Goal: Information Seeking & Learning: Learn about a topic

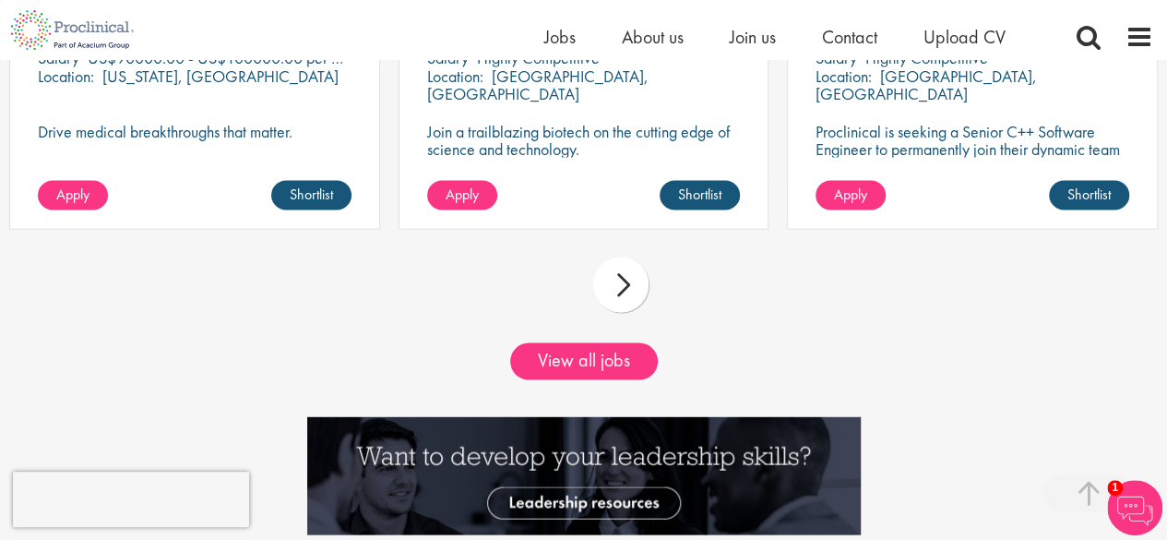
scroll to position [1686, 0]
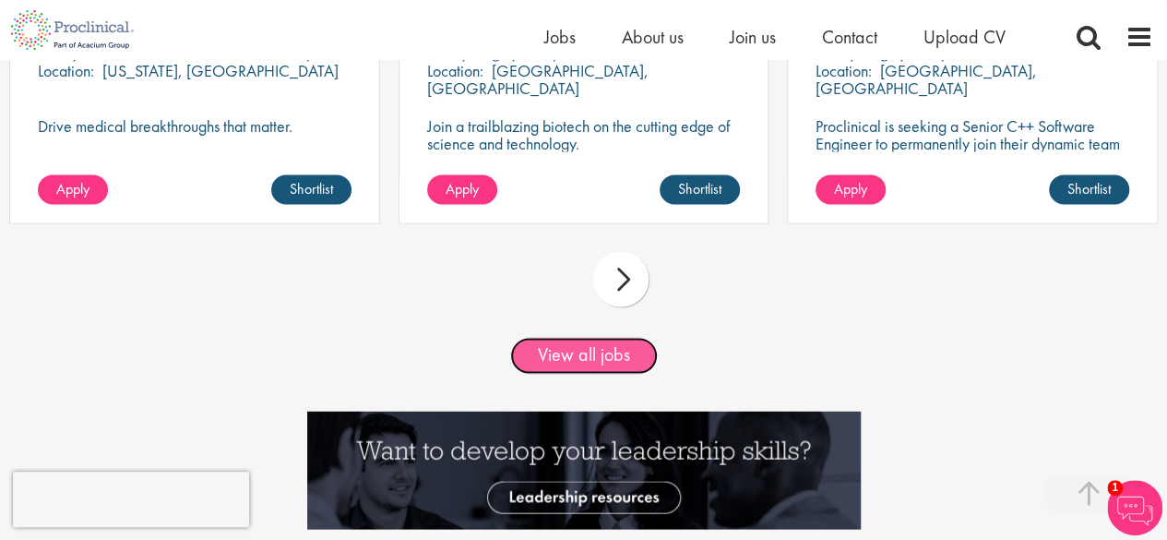
click at [581, 357] on link "View all jobs" at bounding box center [584, 355] width 148 height 37
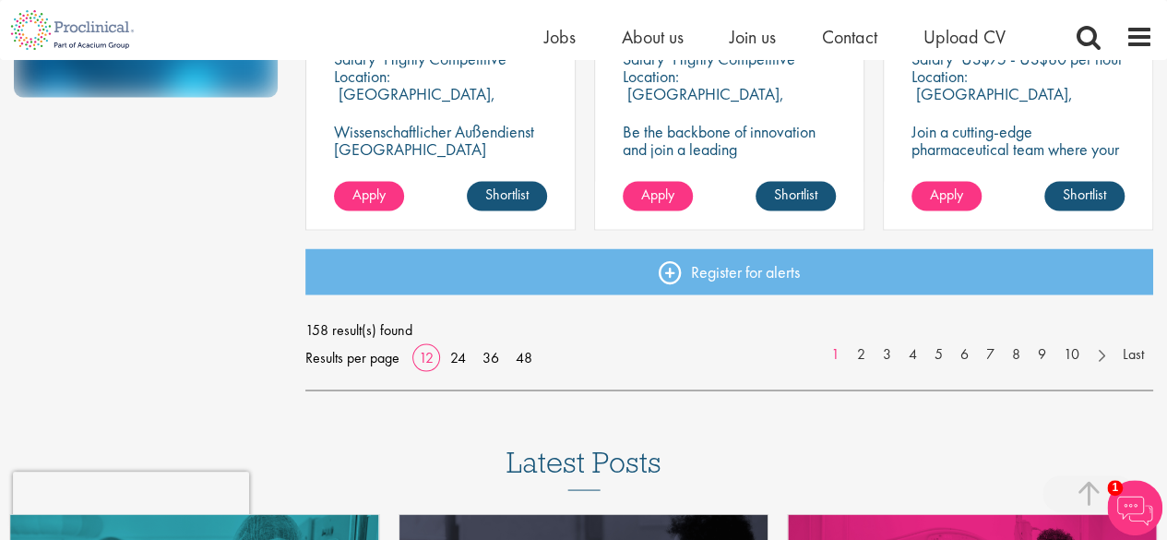
scroll to position [1514, 0]
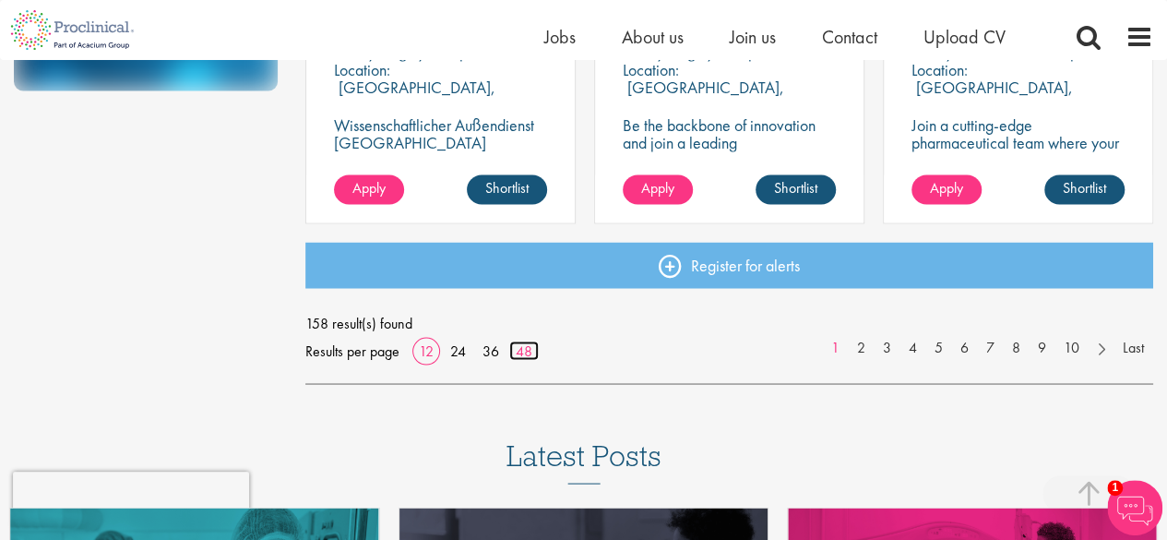
click at [535, 342] on link "48" at bounding box center [524, 350] width 30 height 19
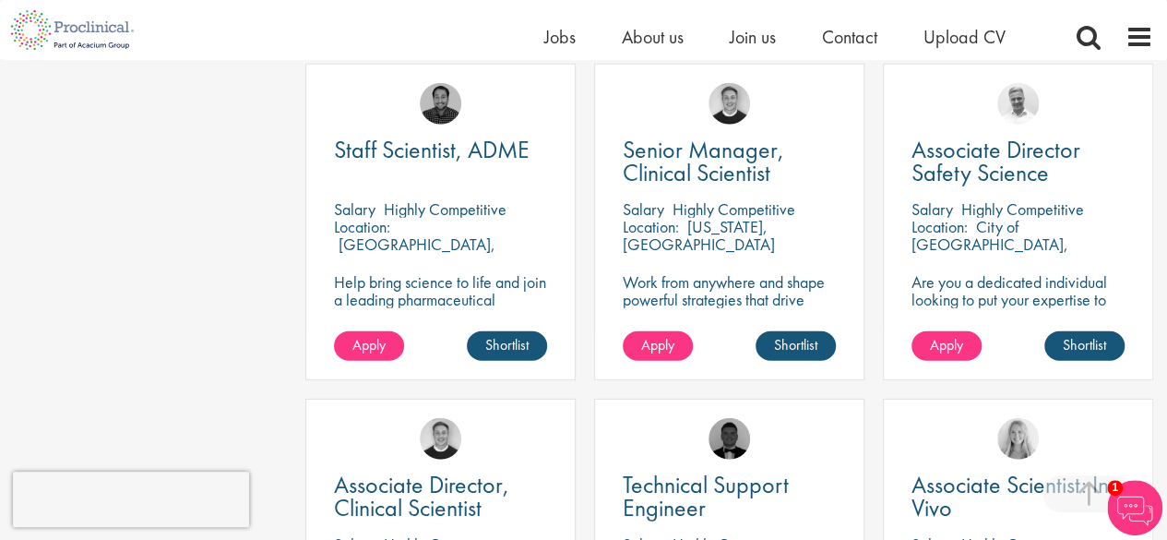
scroll to position [2363, 0]
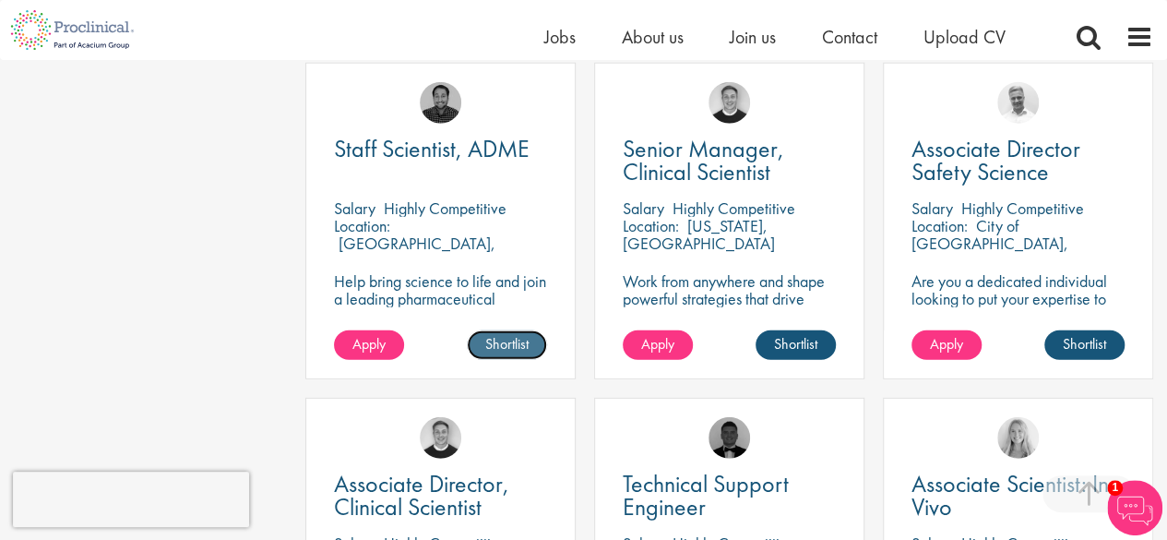
click at [517, 344] on link "Shortlist" at bounding box center [507, 345] width 80 height 30
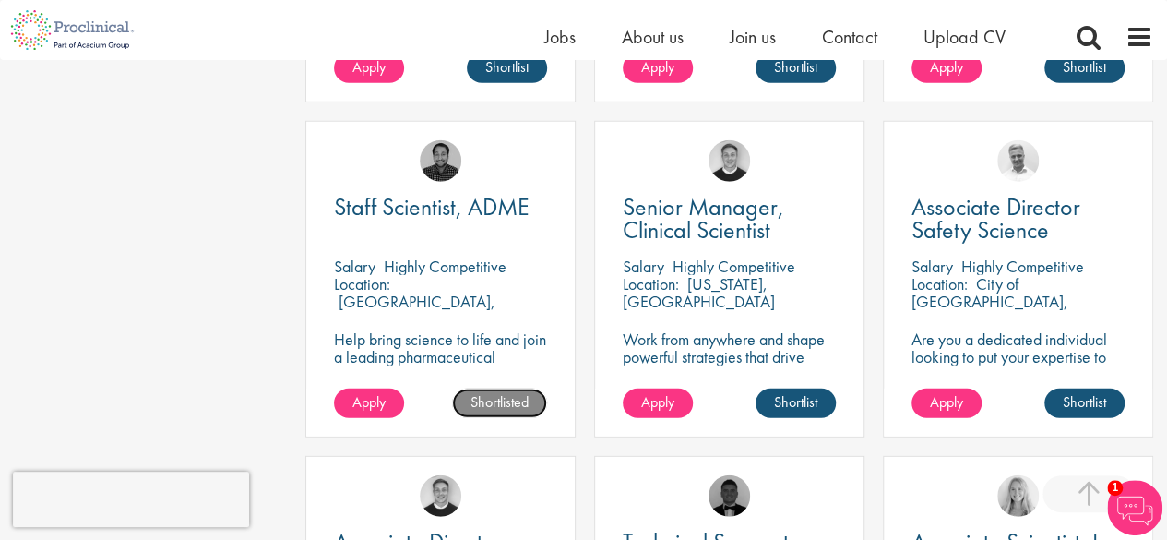
scroll to position [2304, 0]
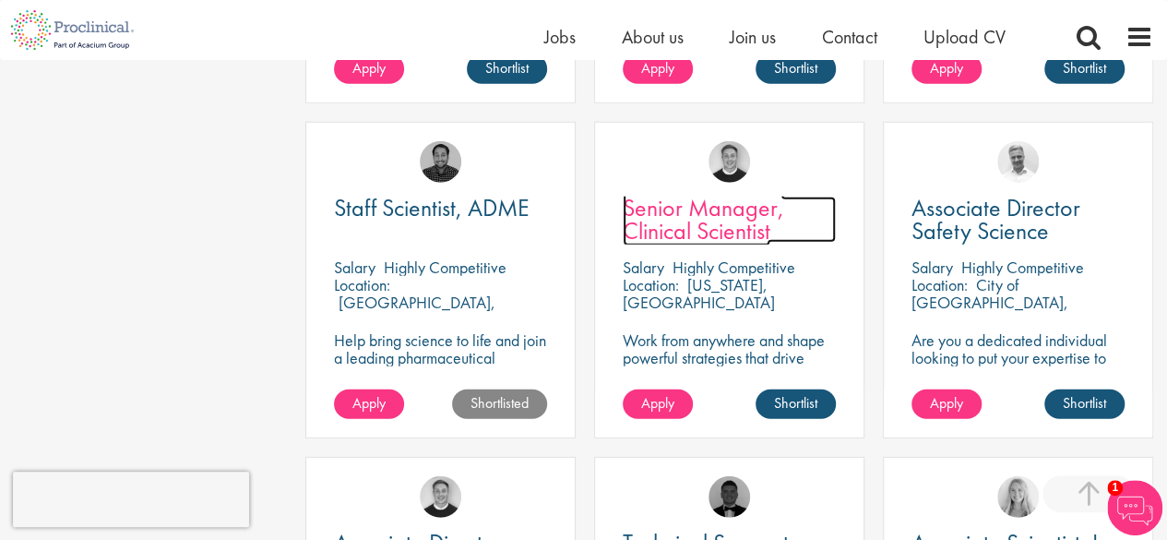
click at [705, 217] on span "Senior Manager, Clinical Scientist" at bounding box center [703, 219] width 161 height 54
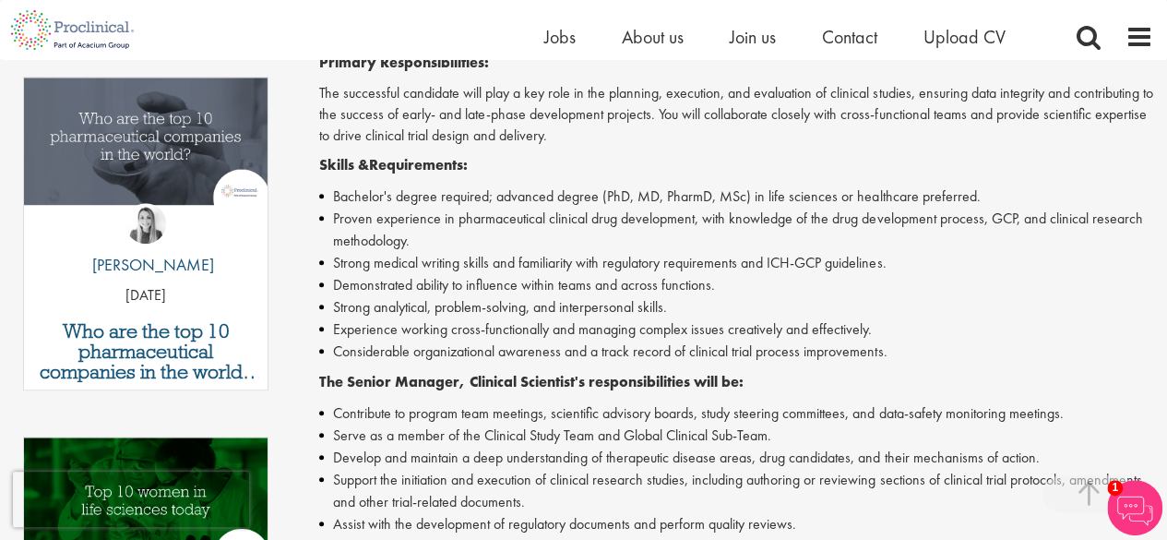
scroll to position [438, 0]
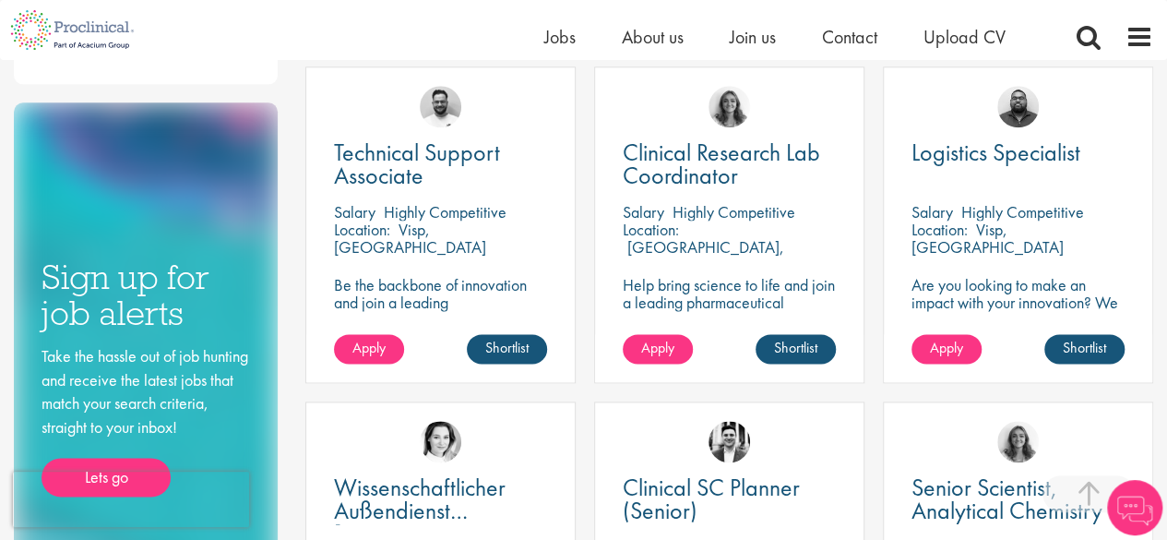
scroll to position [1019, 0]
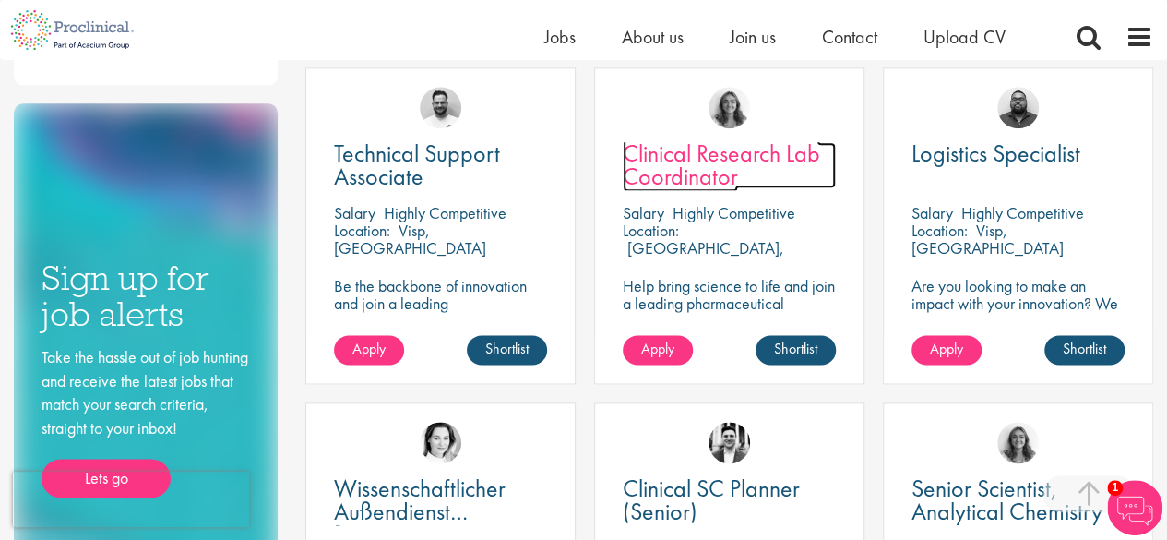
click at [742, 170] on link "Clinical Research Lab Coordinator" at bounding box center [729, 165] width 213 height 46
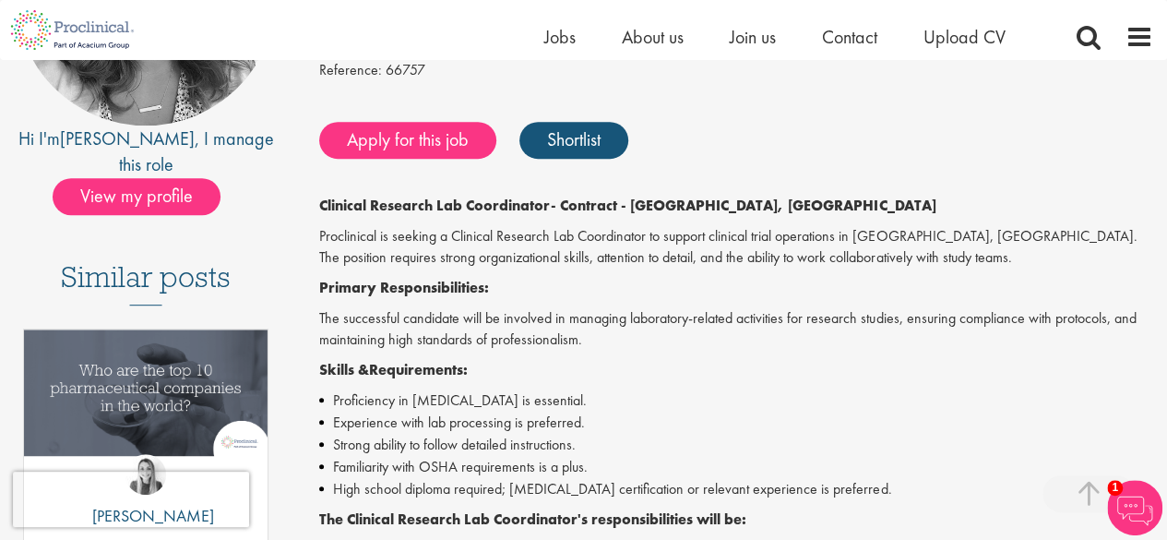
scroll to position [333, 0]
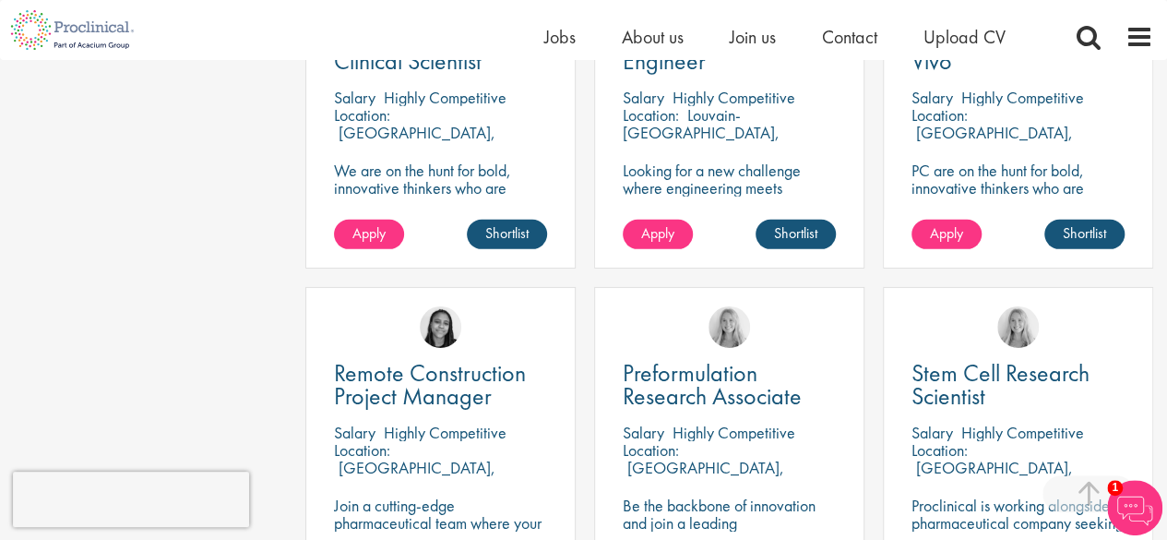
scroll to position [2680, 0]
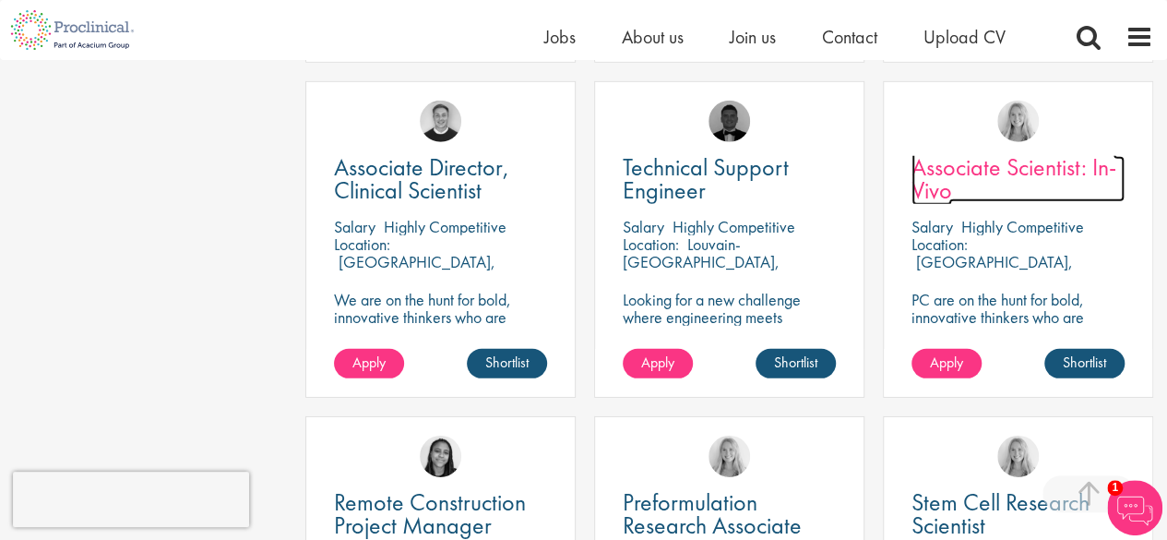
click at [993, 165] on span "Associate Scientist: In-Vivo" at bounding box center [1014, 178] width 205 height 54
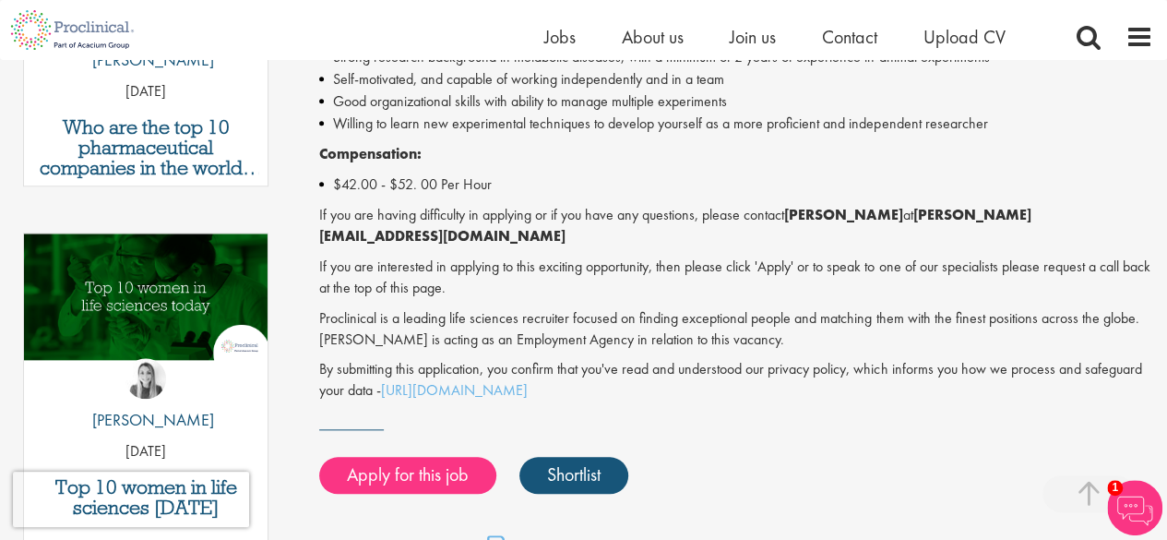
scroll to position [798, 0]
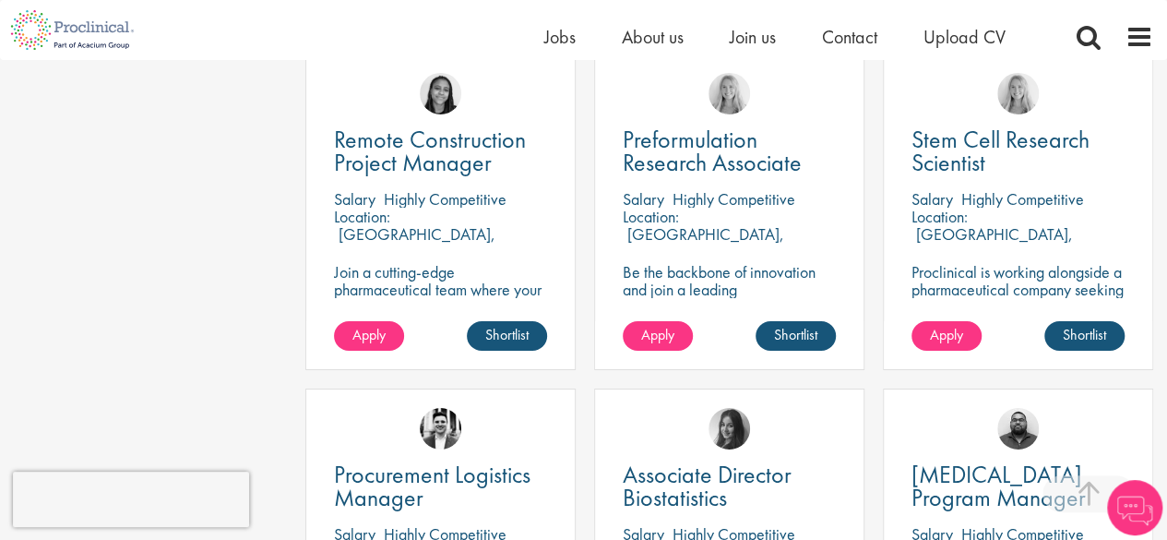
scroll to position [3045, 0]
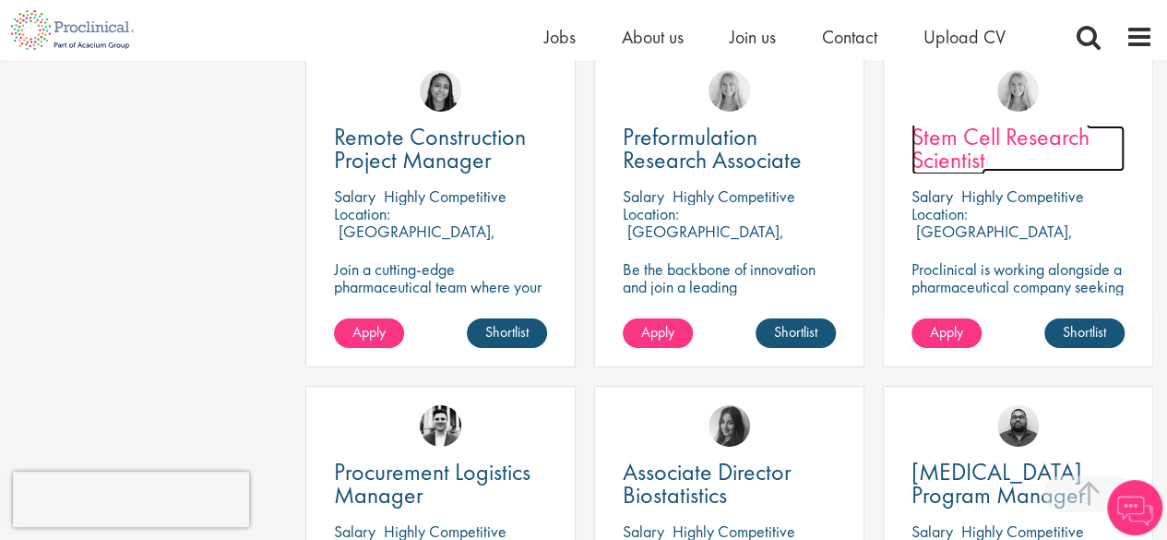
click at [1031, 125] on span "Stem Cell Research Scientist" at bounding box center [1001, 148] width 178 height 54
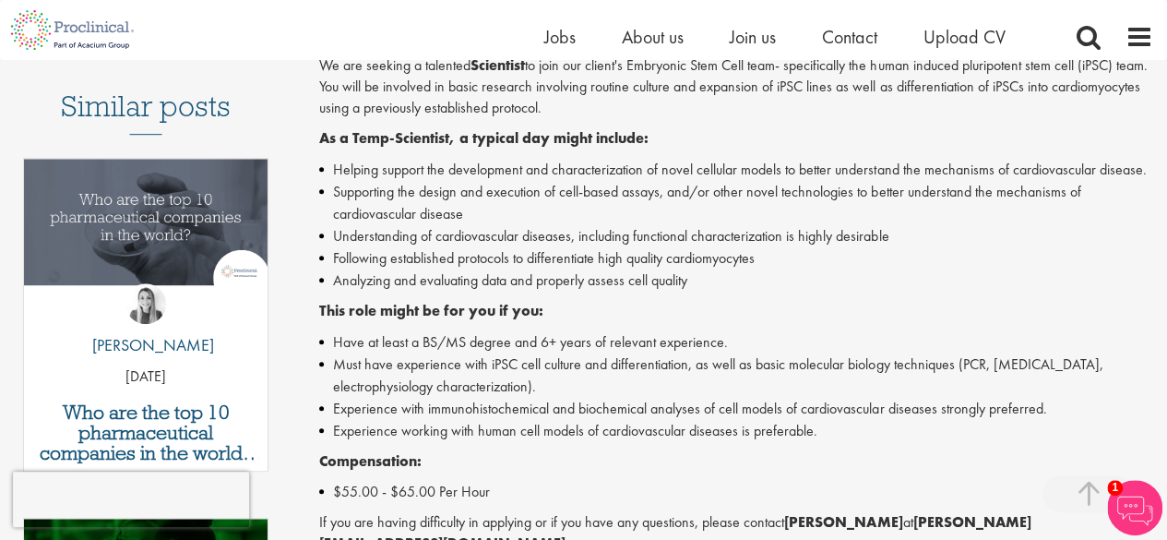
scroll to position [507, 0]
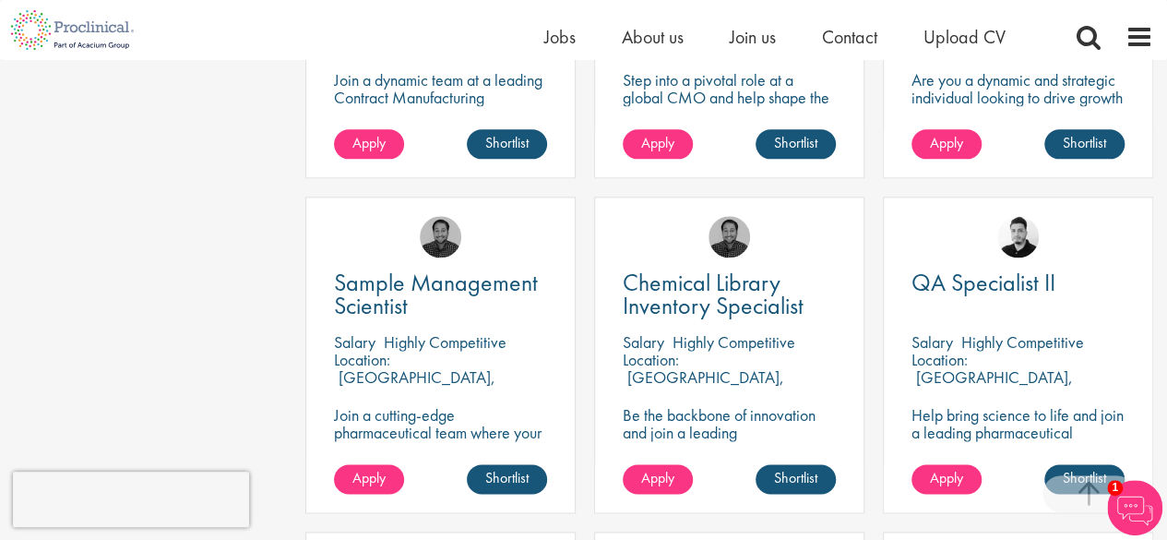
scroll to position [4575, 0]
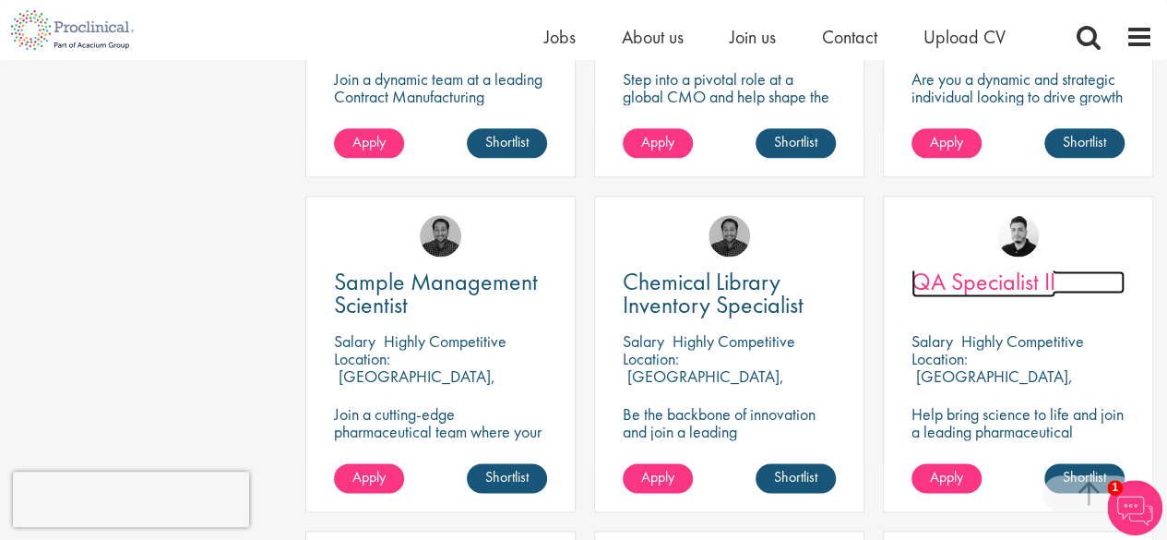
click at [989, 282] on span "QA Specialist II" at bounding box center [984, 281] width 144 height 31
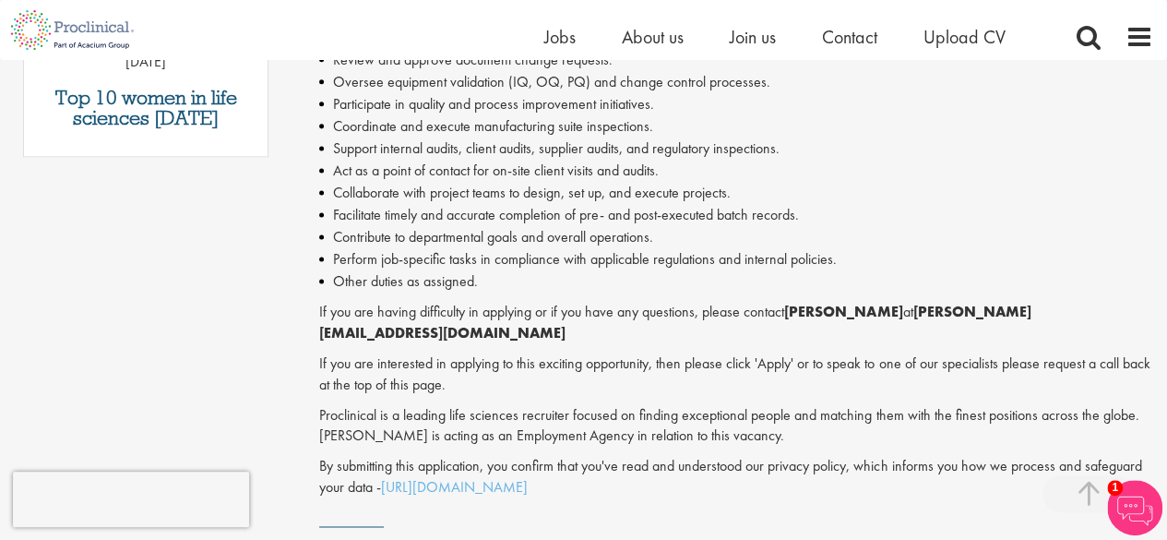
scroll to position [1189, 0]
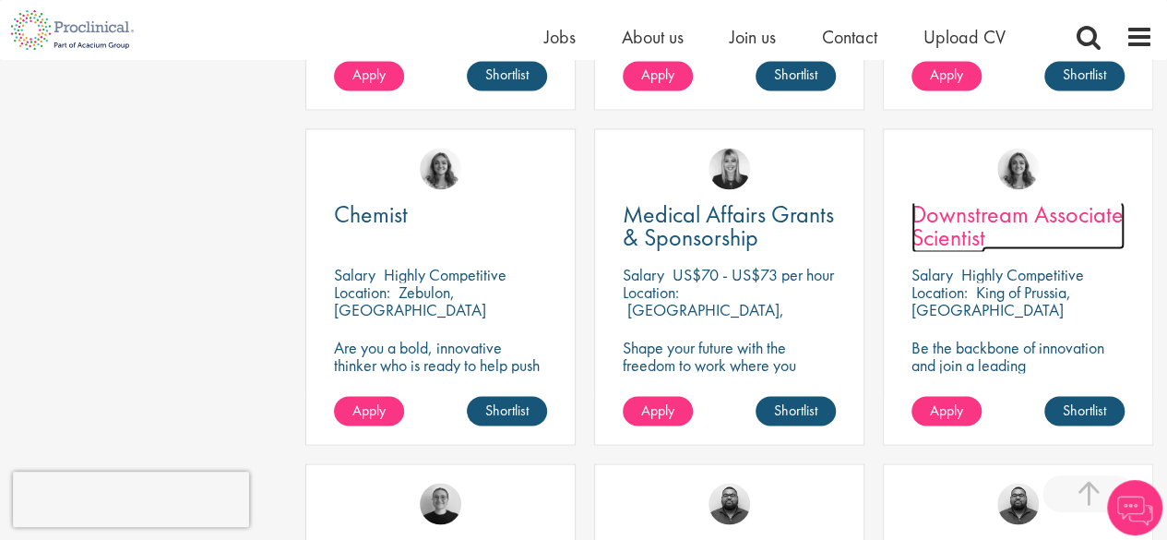
click at [976, 206] on span "Downstream Associate Scientist" at bounding box center [1018, 225] width 212 height 54
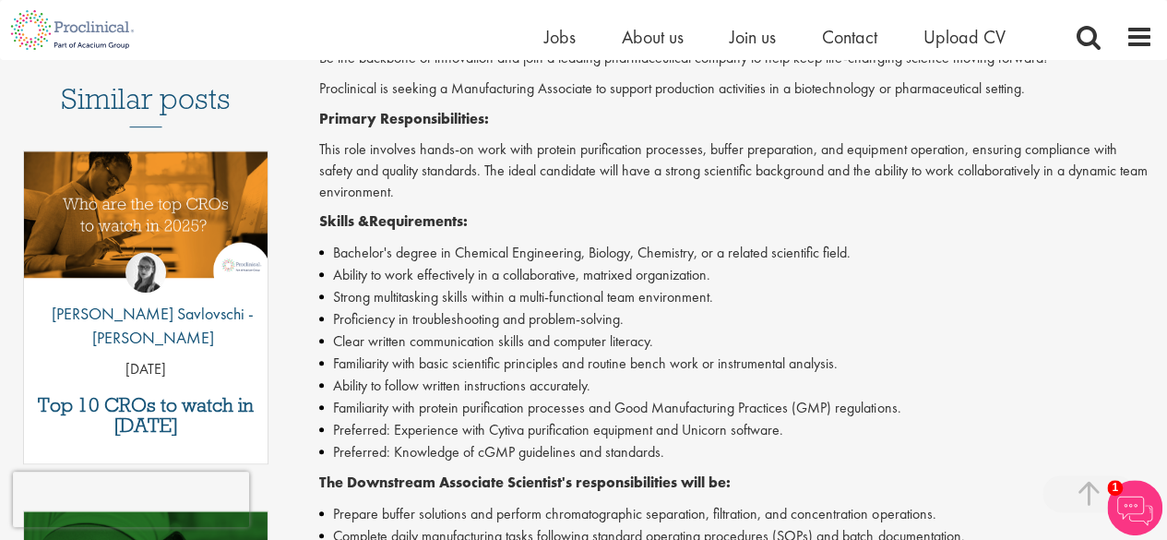
scroll to position [517, 0]
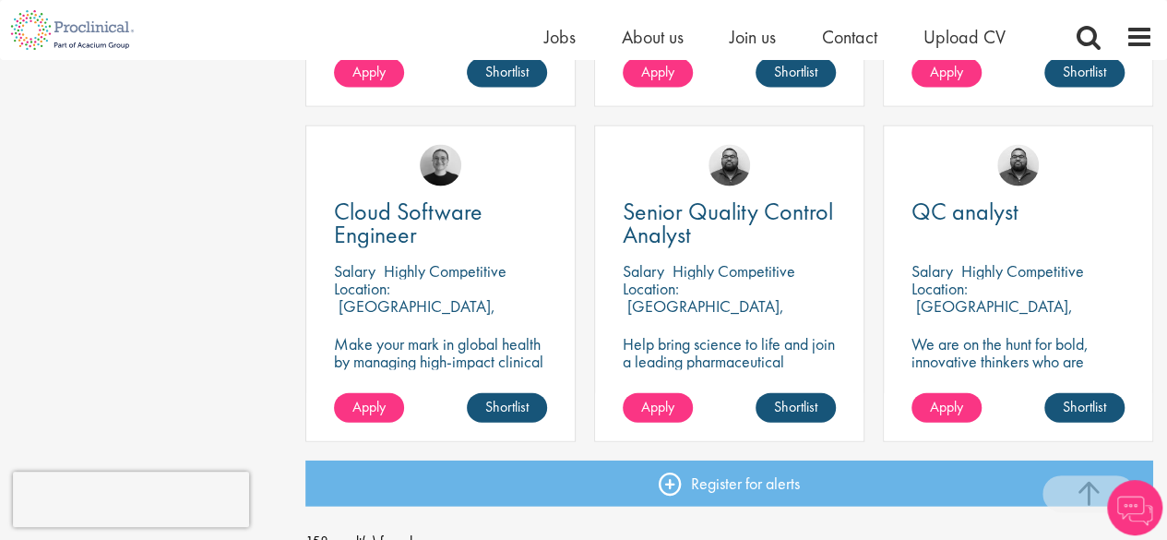
scroll to position [5384, 0]
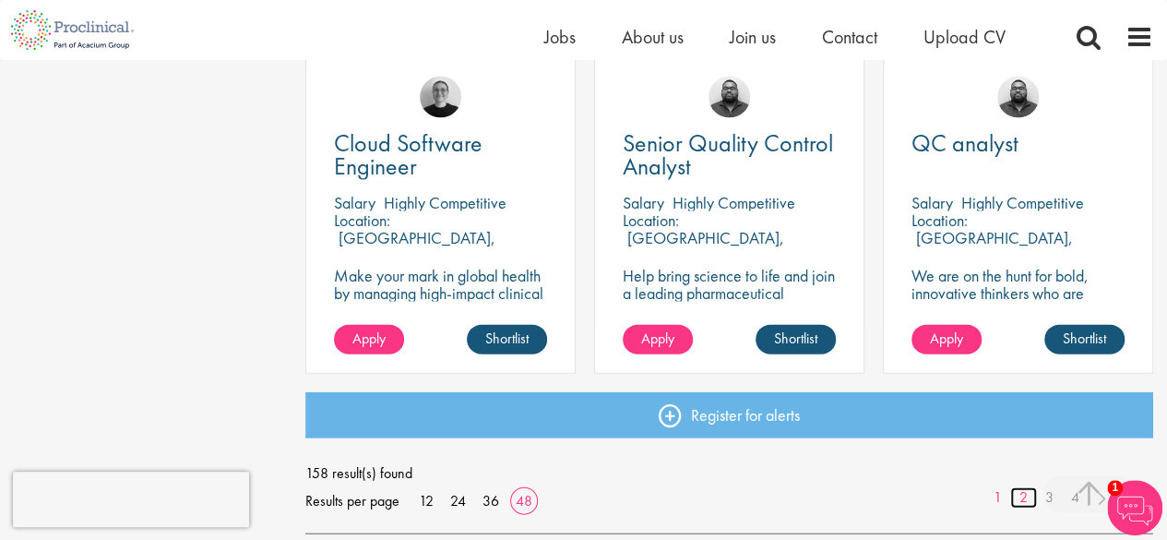
click at [1019, 495] on link "2" at bounding box center [1023, 497] width 27 height 21
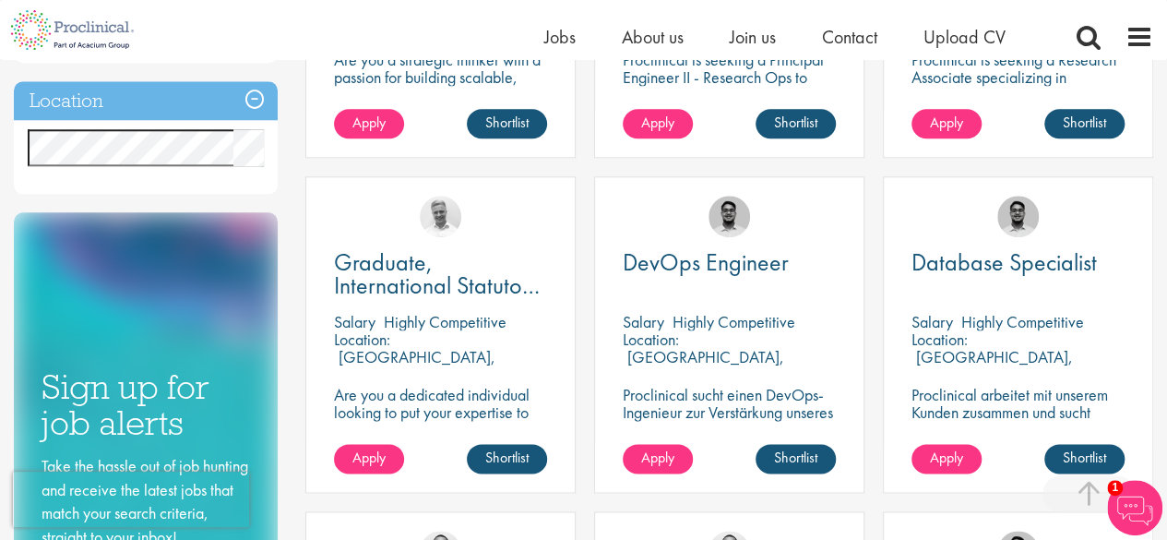
scroll to position [912, 0]
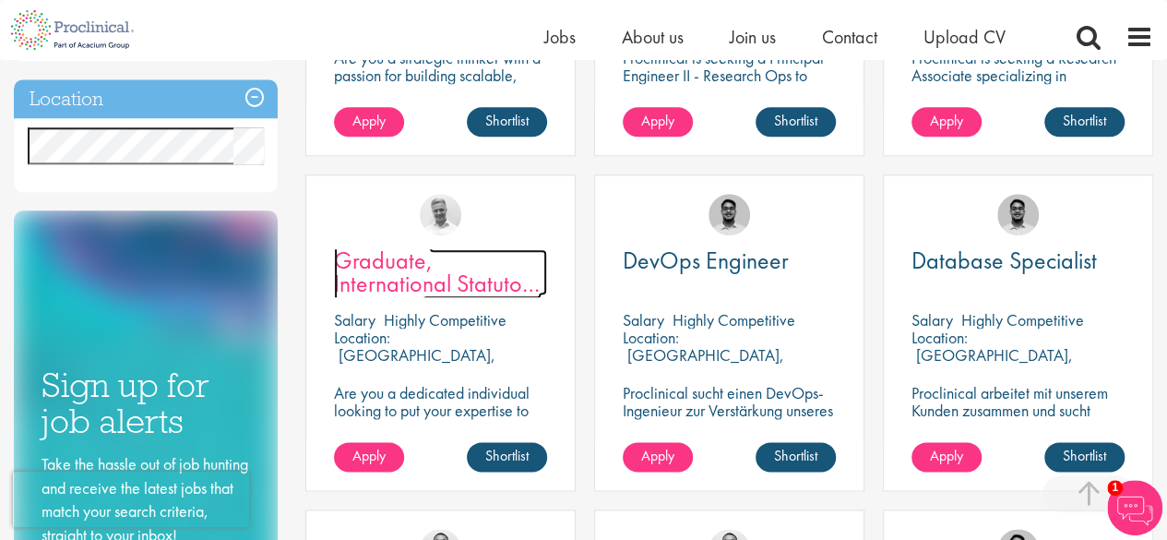
click at [480, 275] on span "Graduate, International Statutory Reporting" at bounding box center [438, 284] width 208 height 78
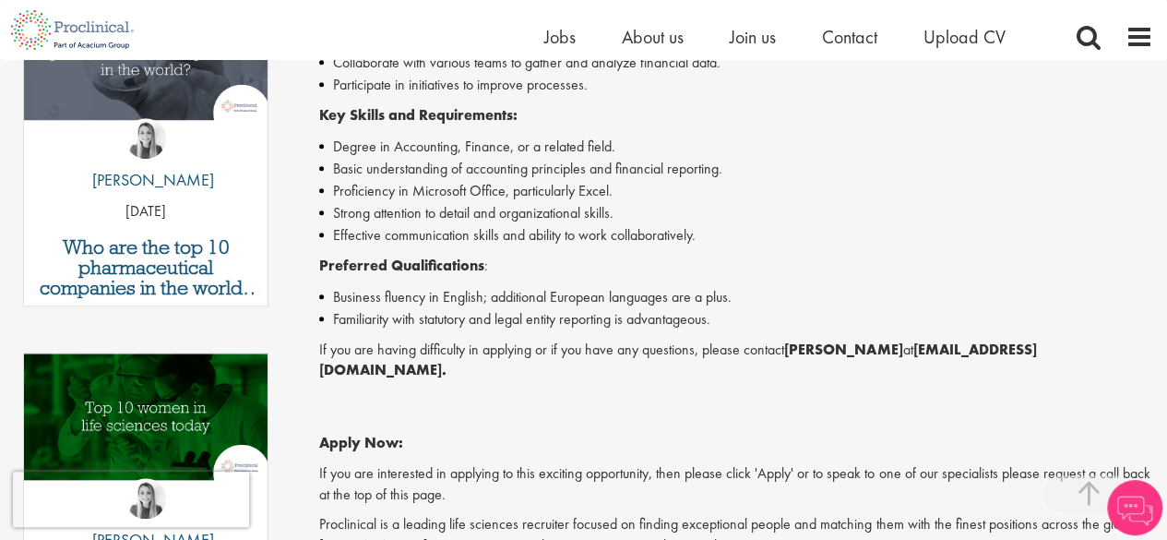
scroll to position [678, 0]
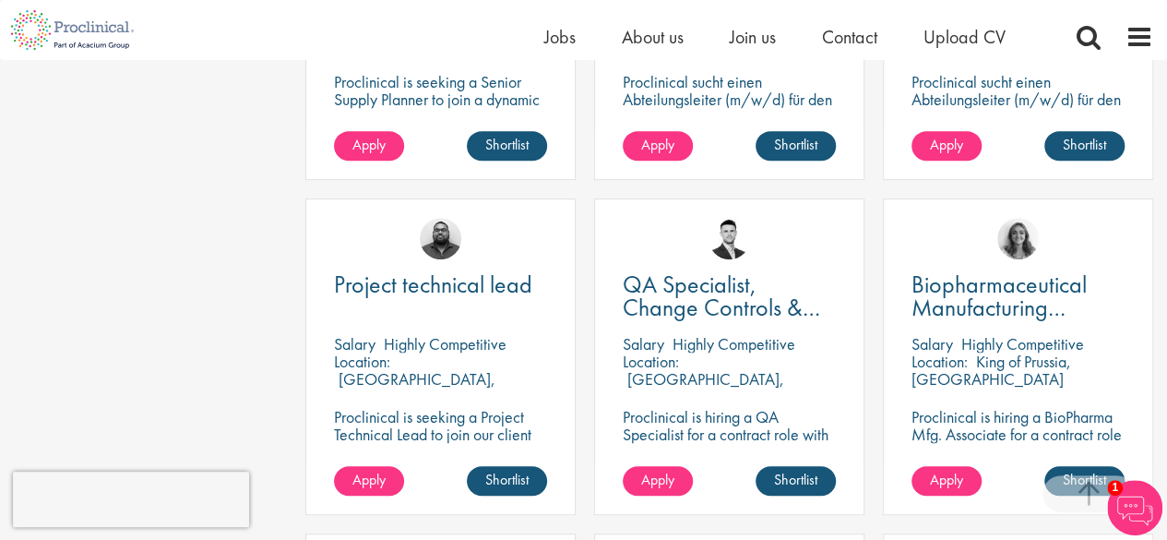
scroll to position [3899, 0]
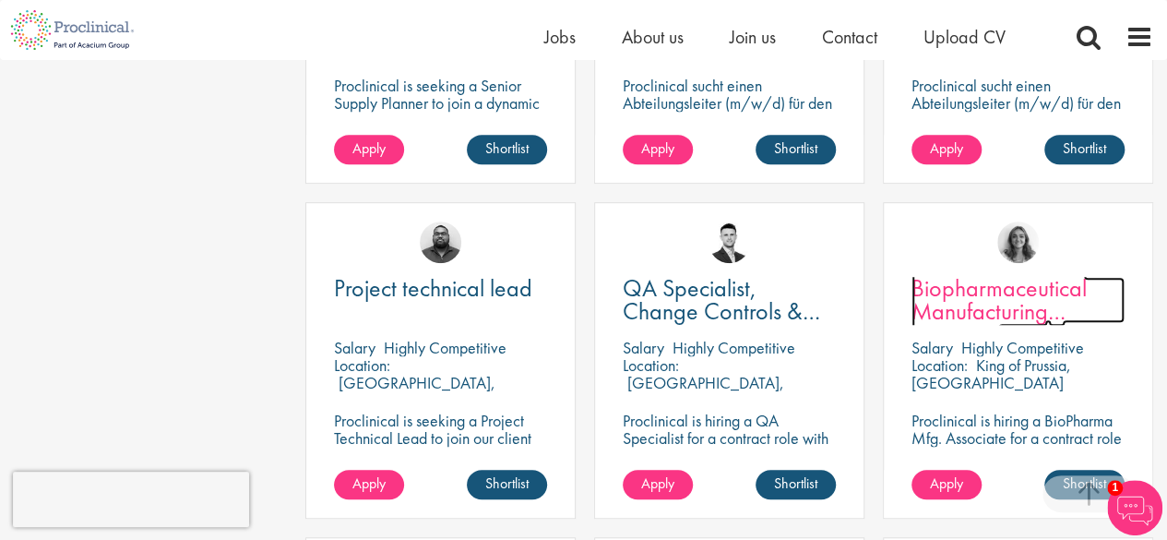
click at [1028, 295] on span "Biopharmaceutical Manufacturing Associate" at bounding box center [999, 311] width 175 height 78
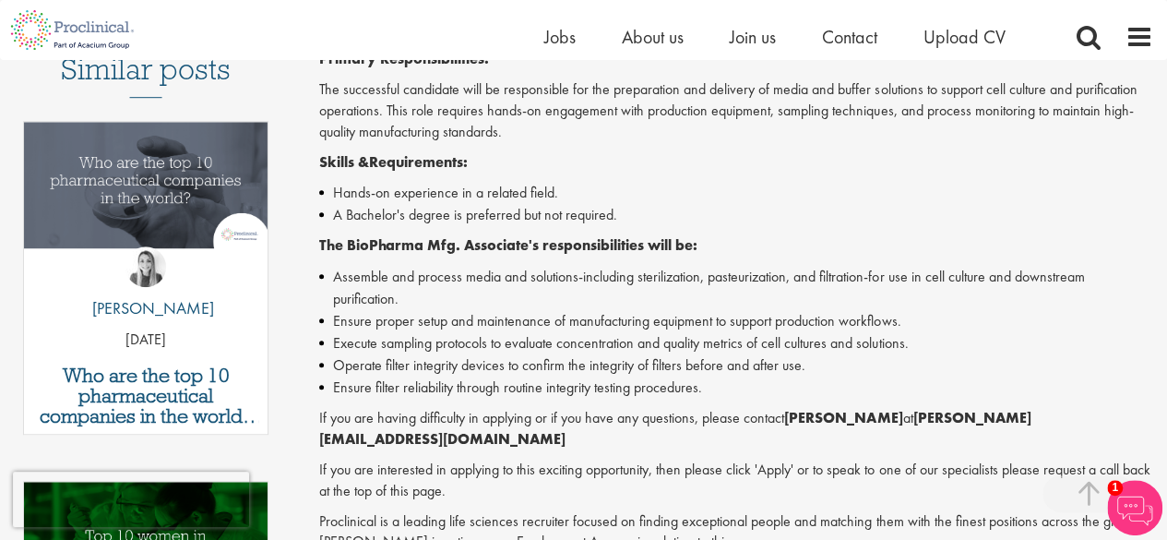
scroll to position [527, 0]
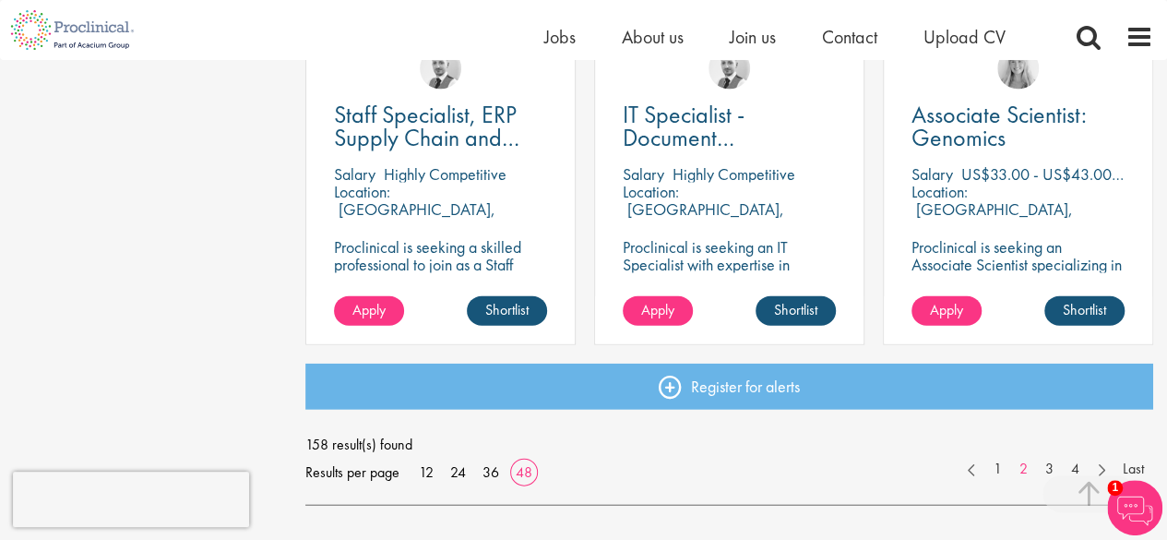
scroll to position [5342, 0]
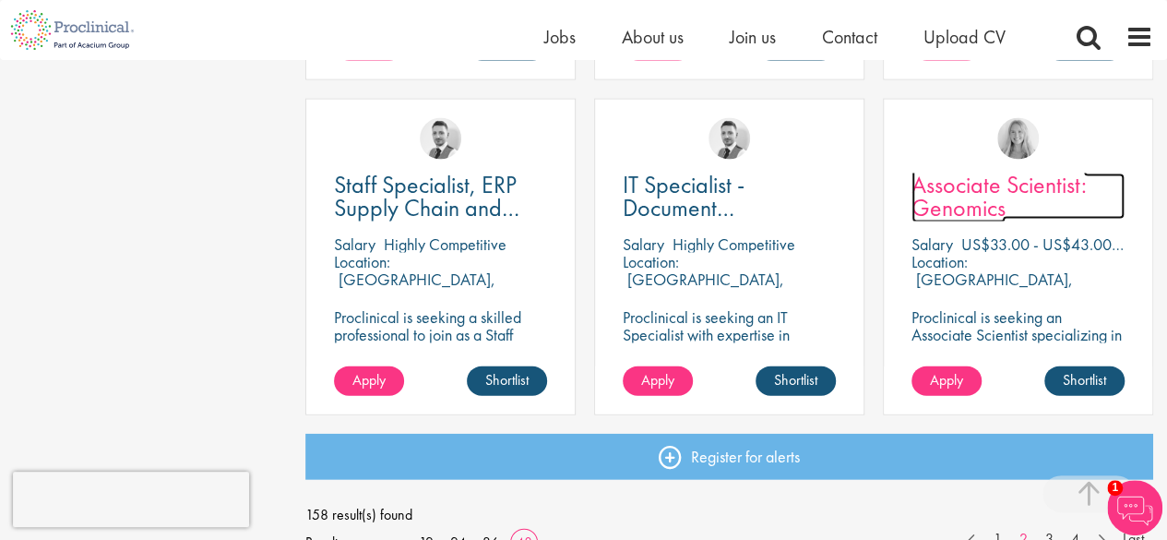
click at [971, 193] on span "Associate Scientist: Genomics" at bounding box center [999, 196] width 175 height 54
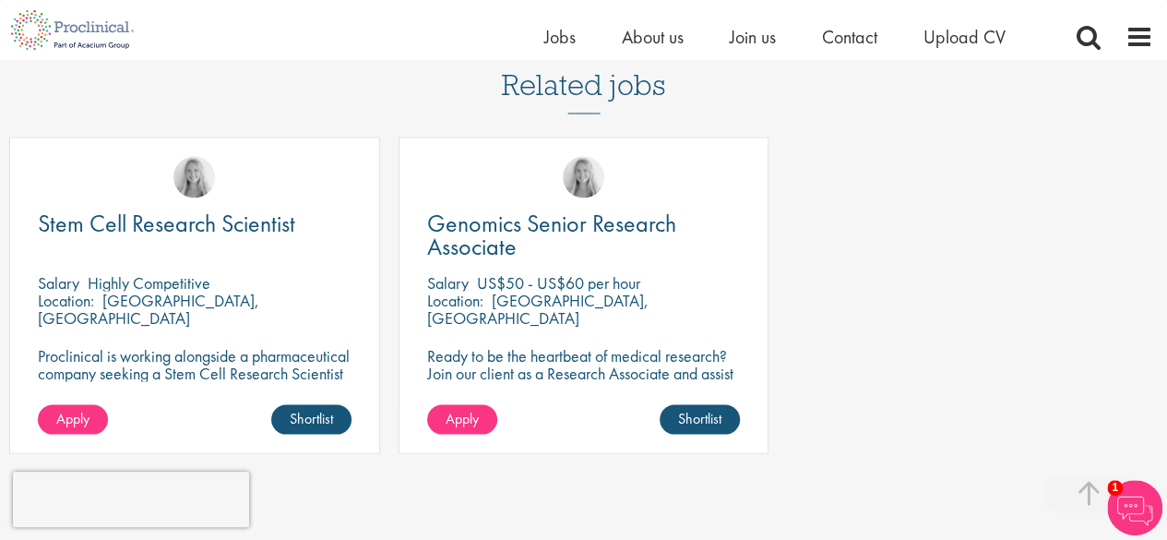
scroll to position [1554, 0]
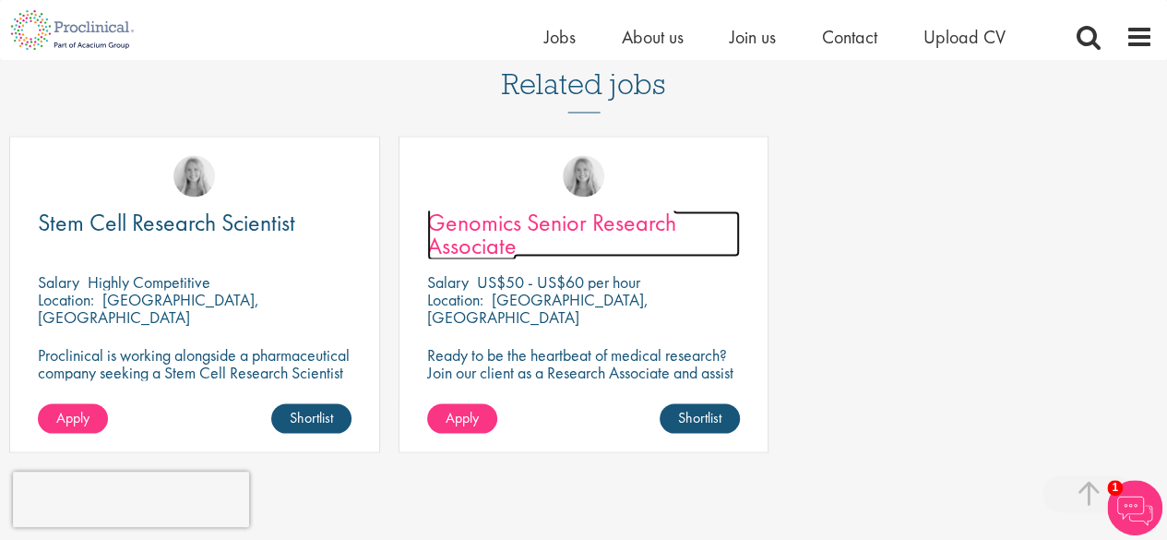
click at [617, 206] on span "Genomics Senior Research Associate" at bounding box center [551, 233] width 249 height 54
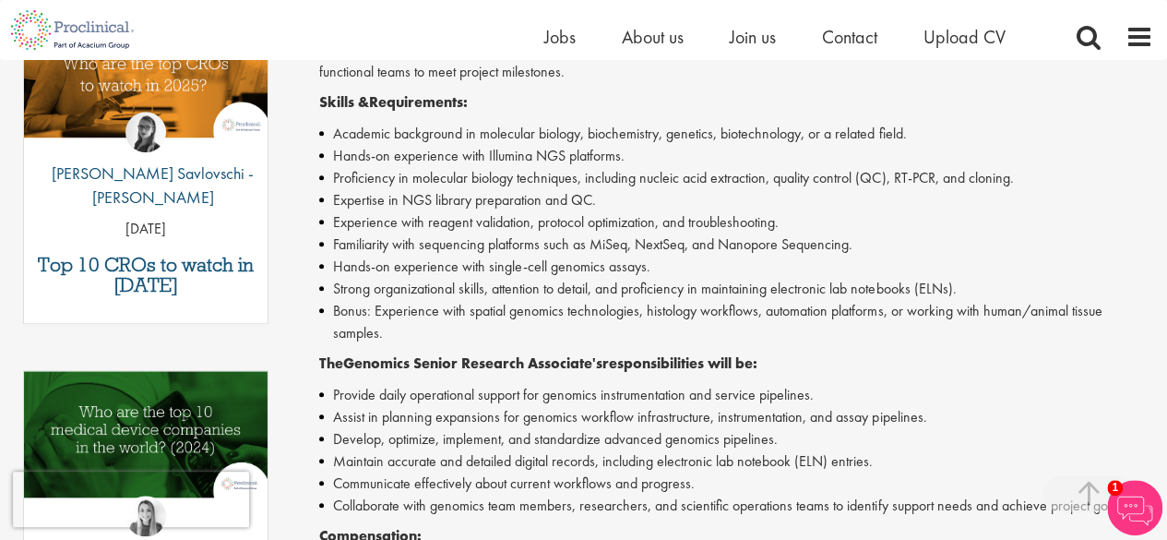
scroll to position [659, 0]
click at [886, 415] on li "Assist in planning expansions for genomics workflow infrastructure, instrumenta…" at bounding box center [736, 418] width 834 height 22
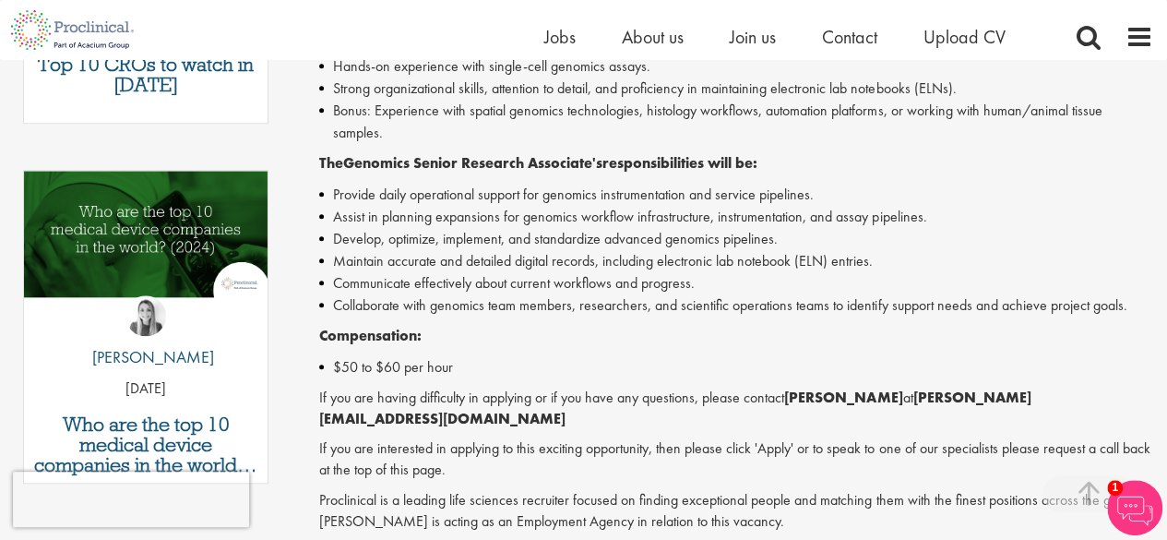
scroll to position [861, 0]
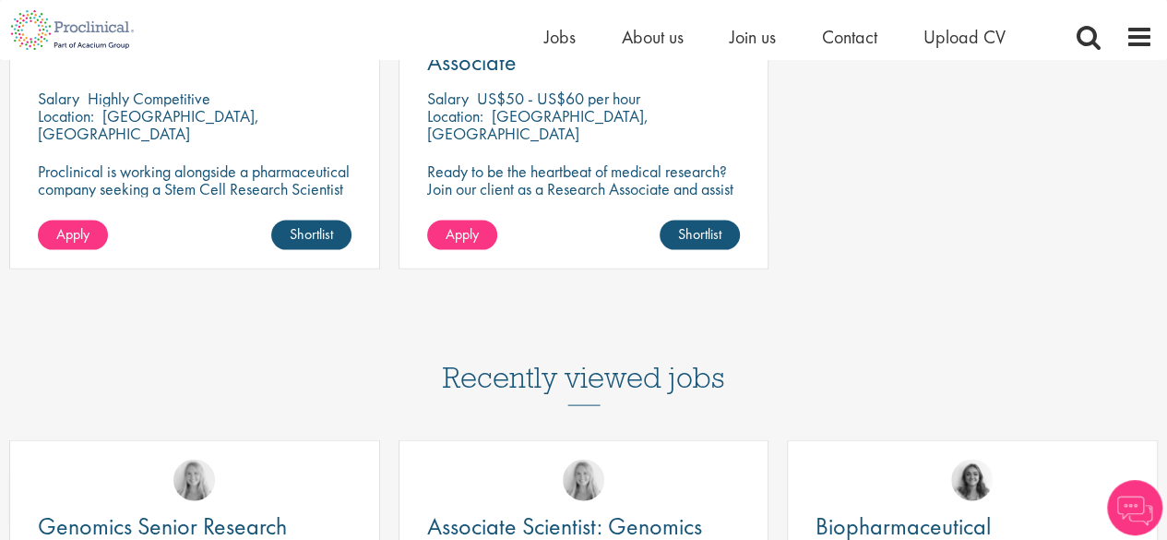
scroll to position [1739, 0]
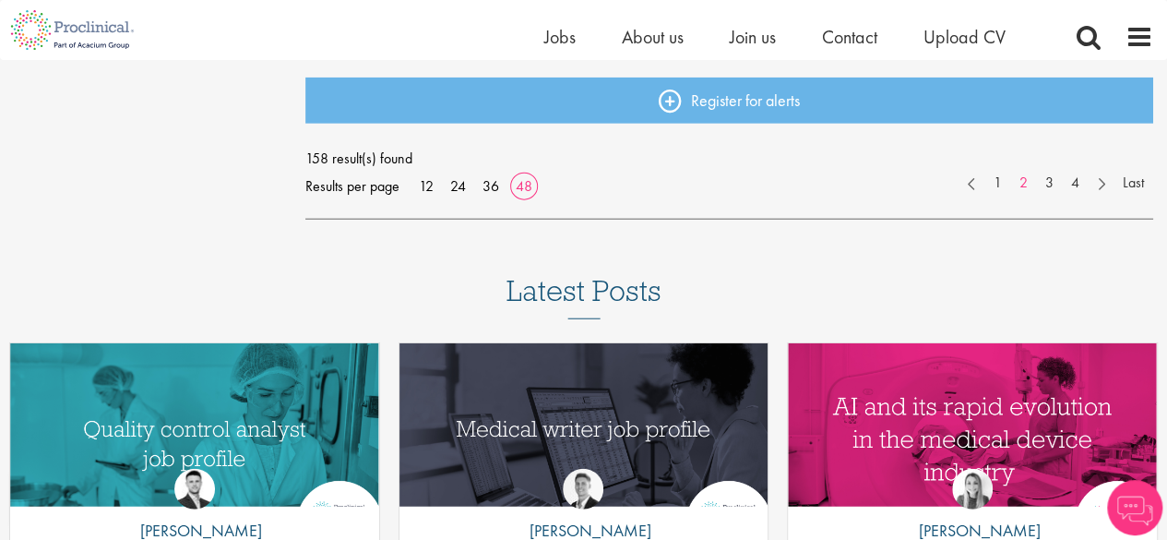
scroll to position [5611, 0]
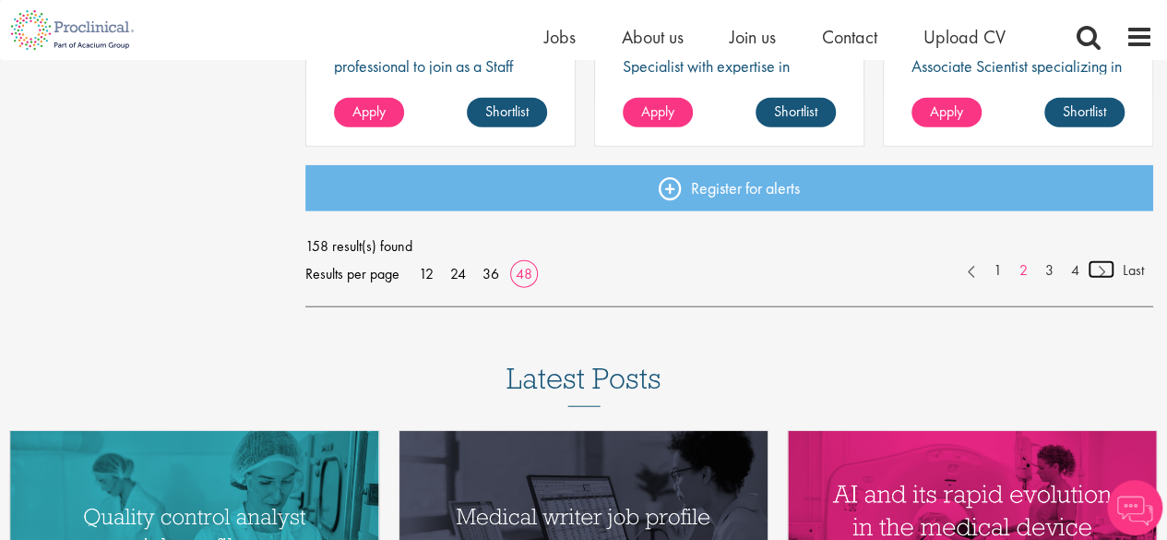
click at [1096, 267] on link at bounding box center [1101, 269] width 27 height 18
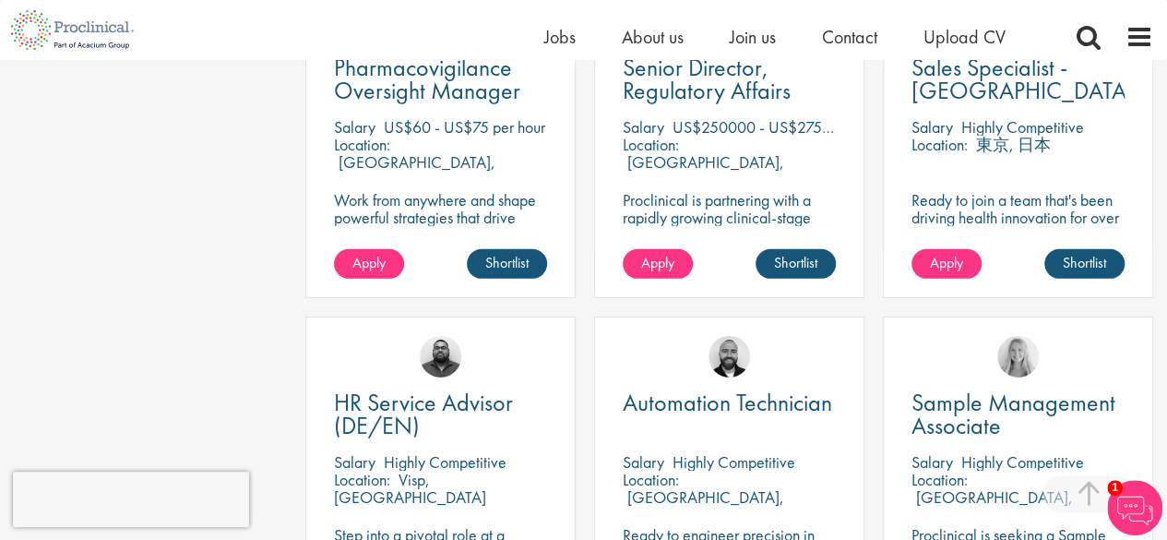
scroll to position [2776, 0]
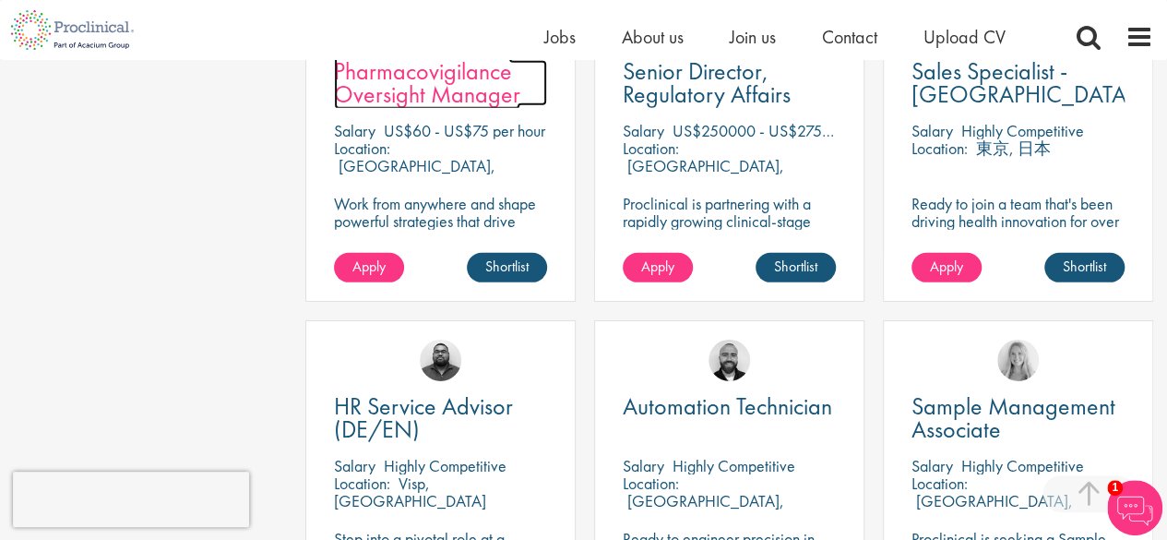
click at [452, 82] on span "Pharmacovigilance Oversight Manager" at bounding box center [427, 82] width 186 height 54
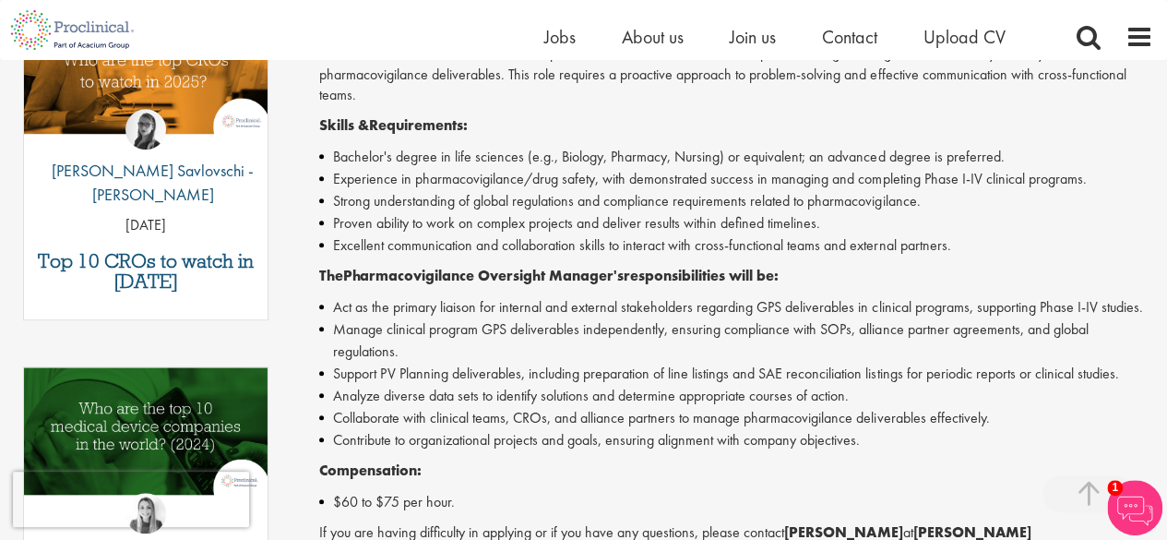
scroll to position [616, 0]
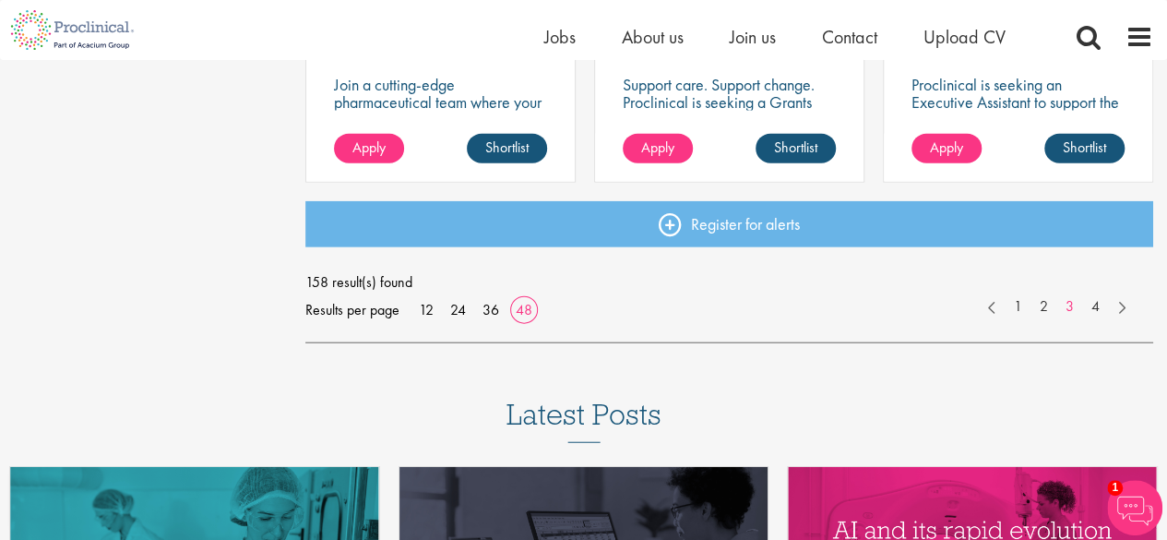
scroll to position [5585, 0]
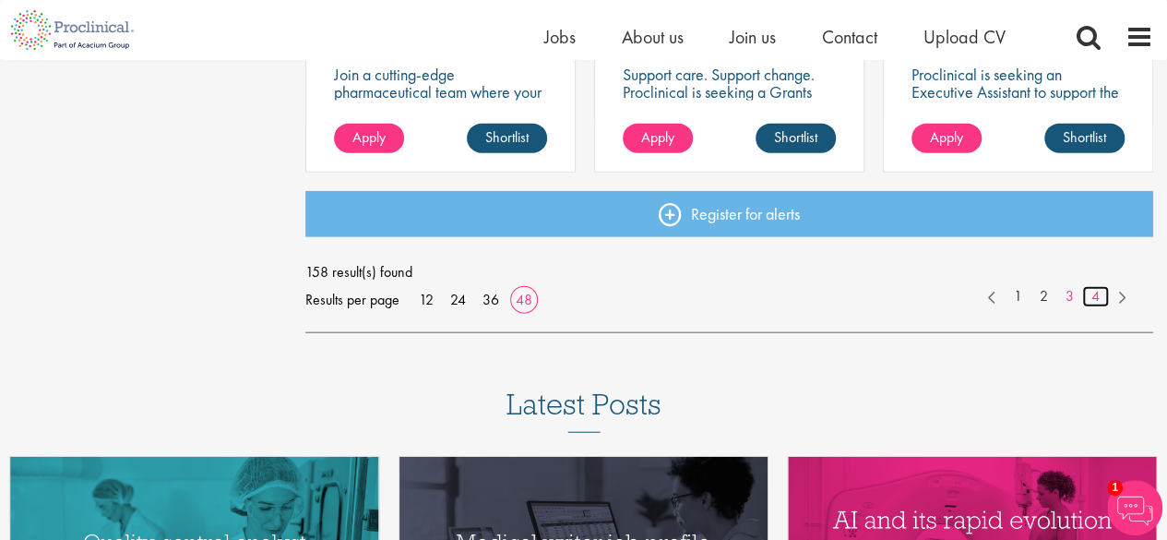
click at [1098, 298] on link "4" at bounding box center [1095, 296] width 27 height 21
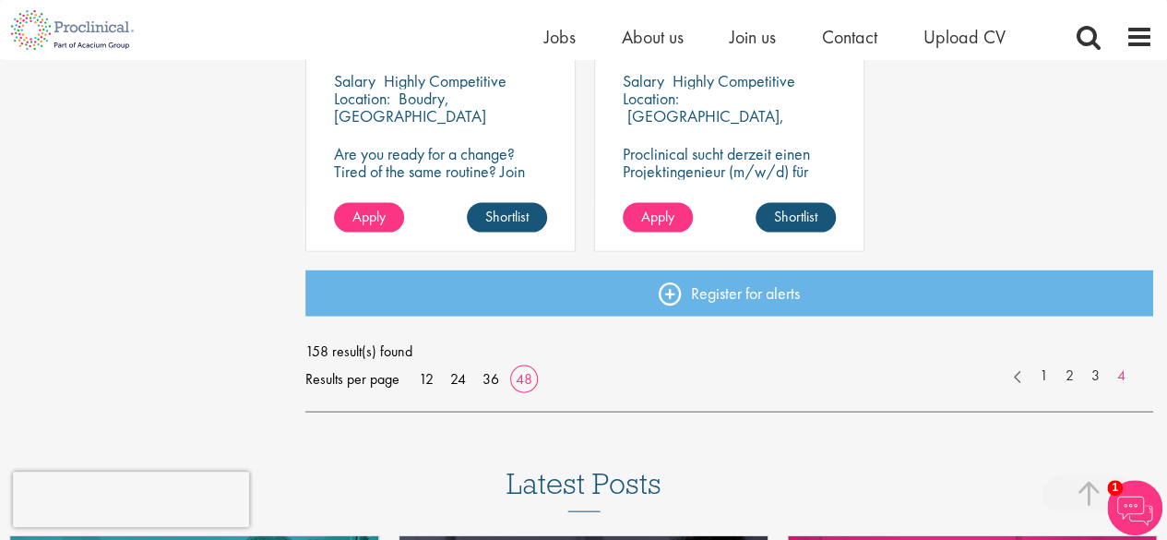
scroll to position [1822, 0]
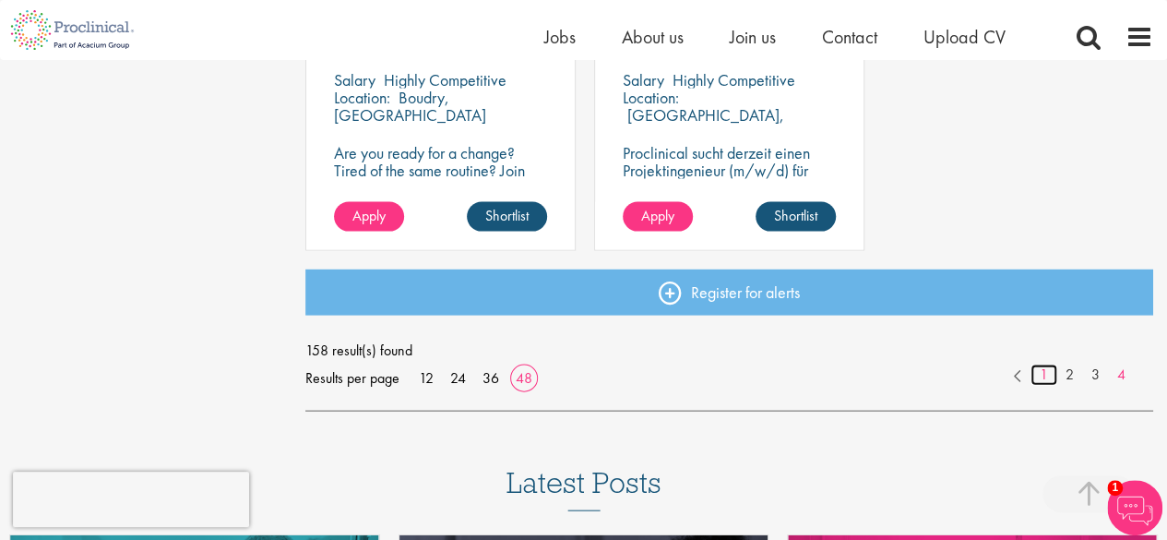
click at [1047, 373] on link "1" at bounding box center [1044, 375] width 27 height 21
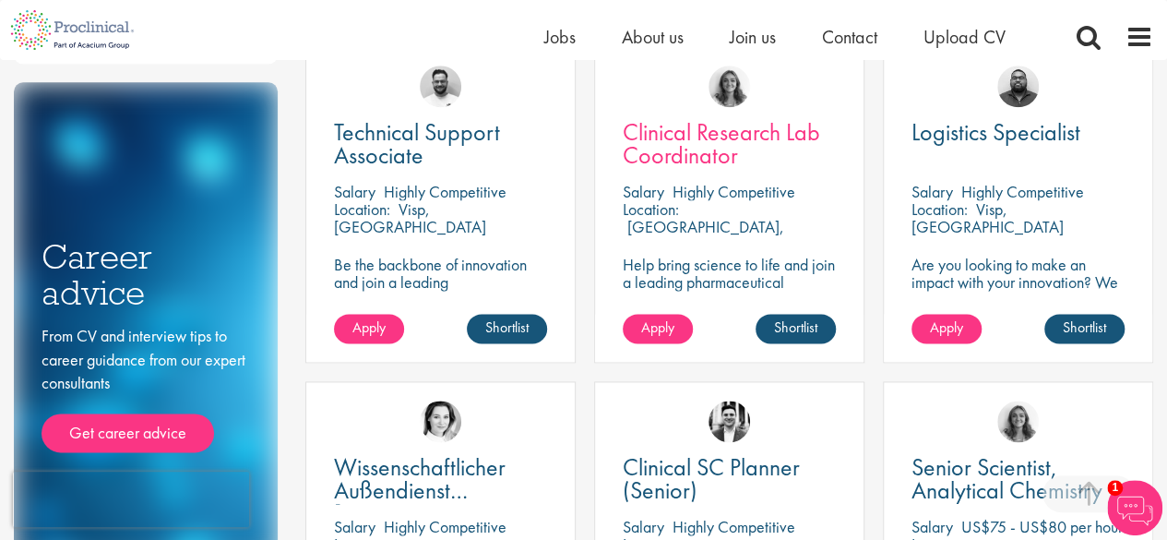
scroll to position [1029, 0]
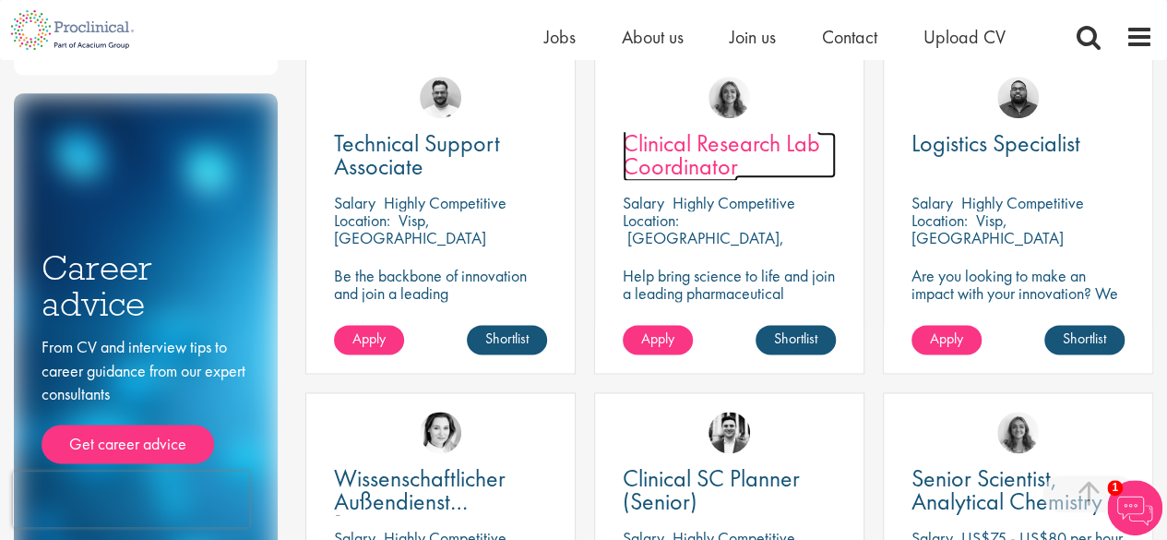
click at [706, 149] on span "Clinical Research Lab Coordinator" at bounding box center [721, 154] width 197 height 54
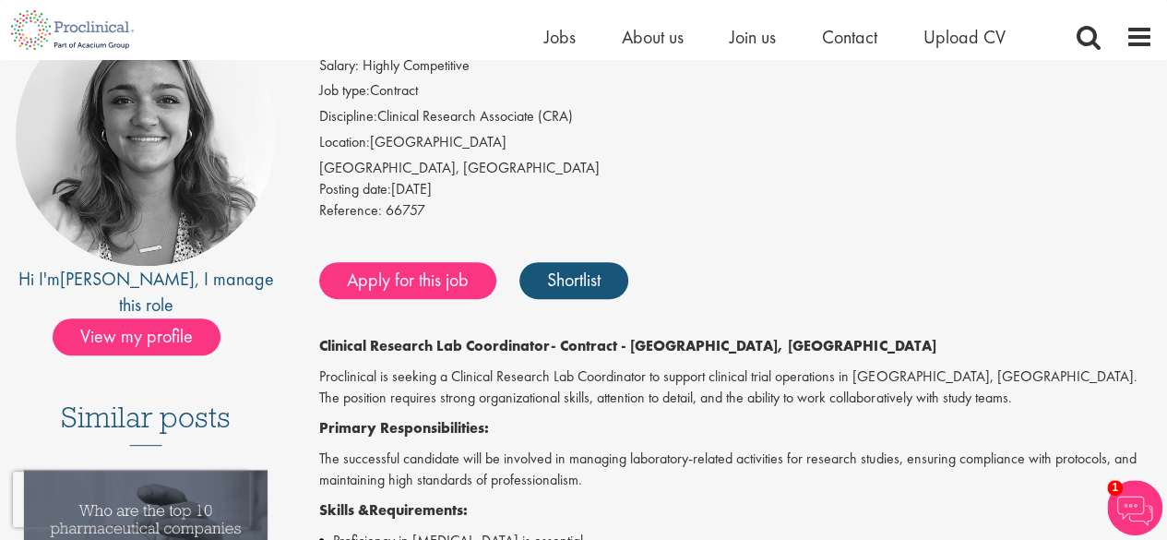
scroll to position [202, 0]
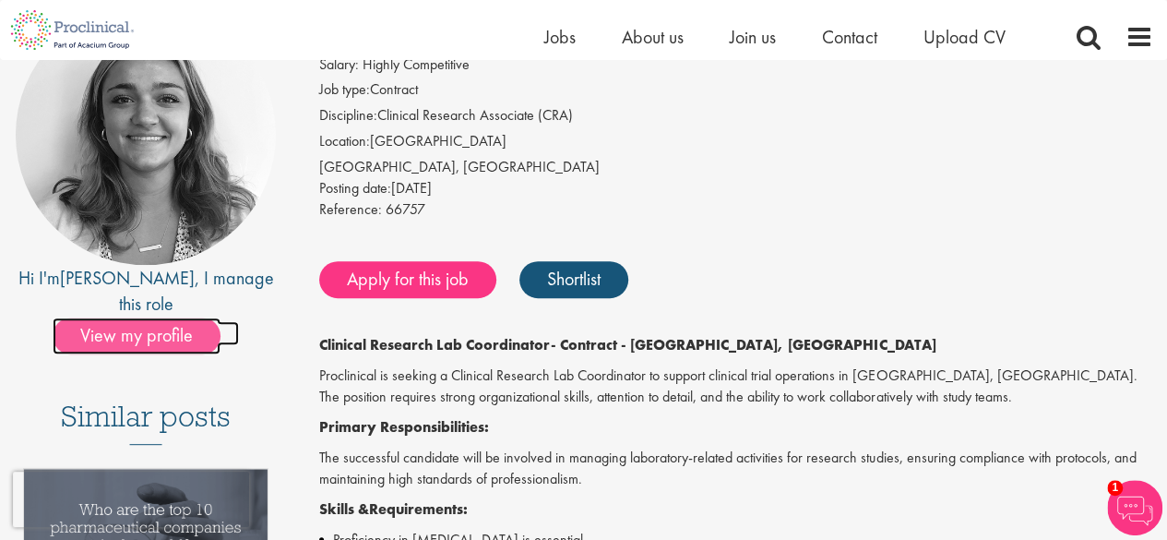
click at [194, 317] on span "View my profile" at bounding box center [137, 335] width 168 height 37
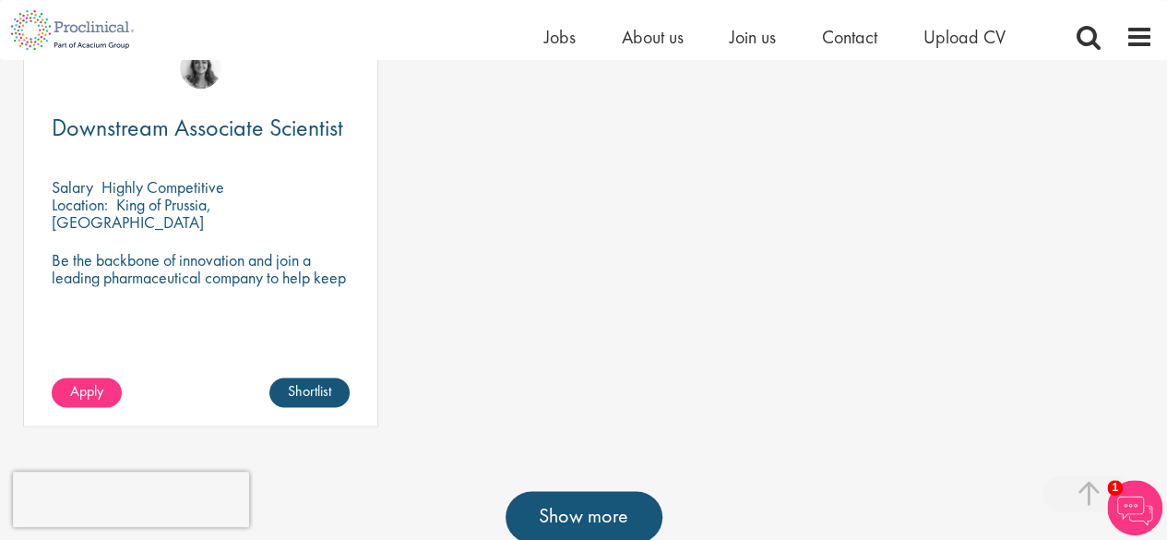
scroll to position [1330, 0]
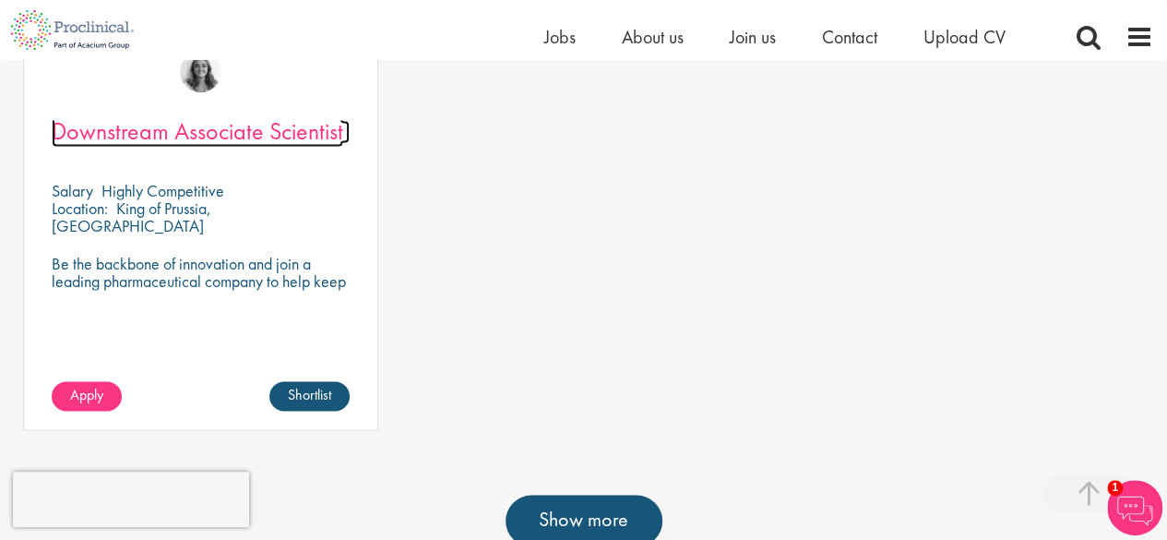
click at [310, 147] on span "Downstream Associate Scientist" at bounding box center [198, 130] width 292 height 31
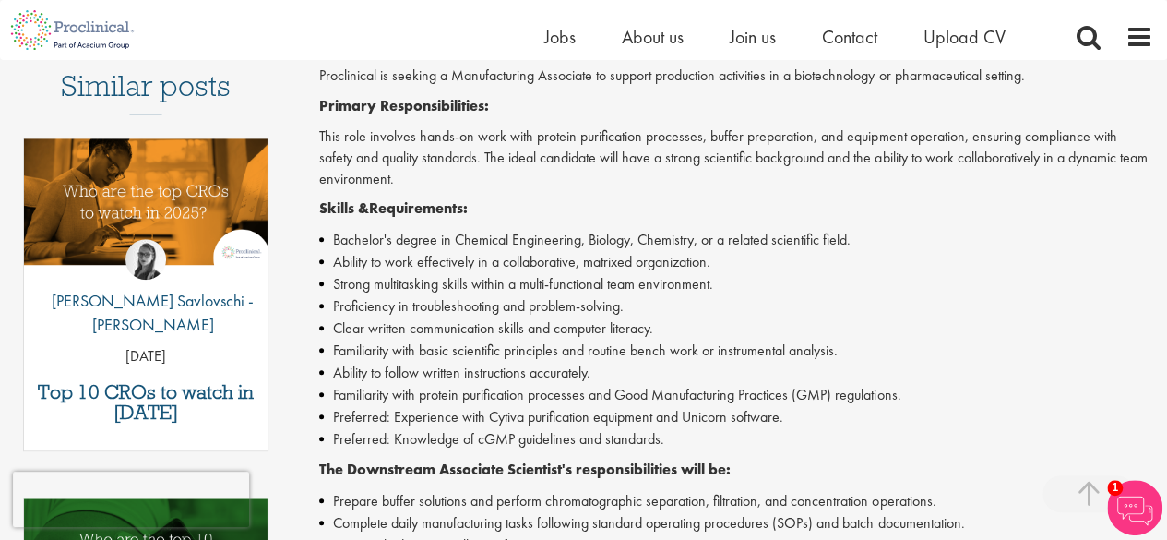
scroll to position [512, 0]
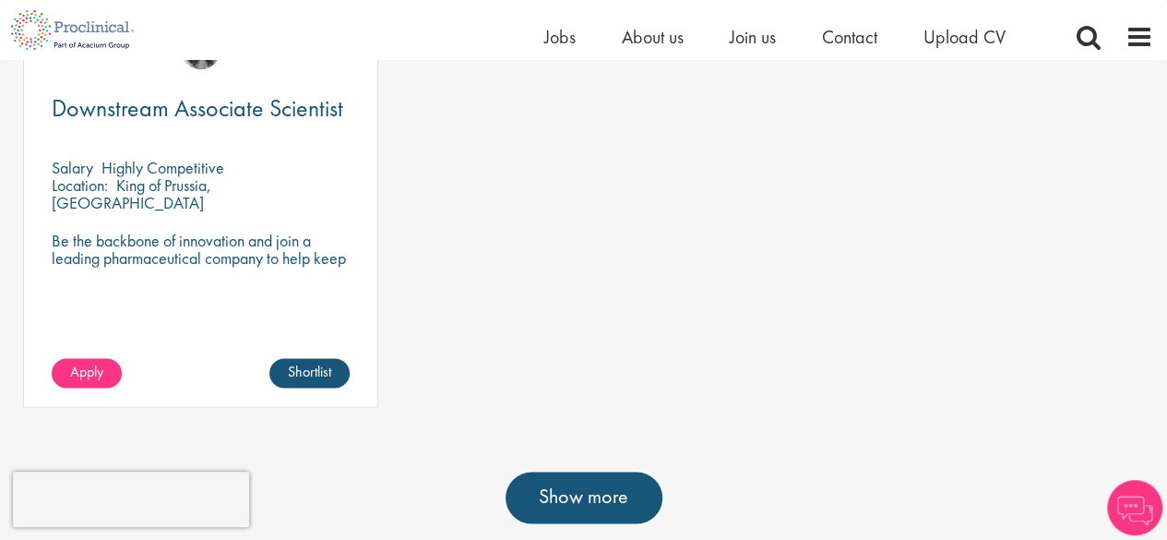
scroll to position [1330, 0]
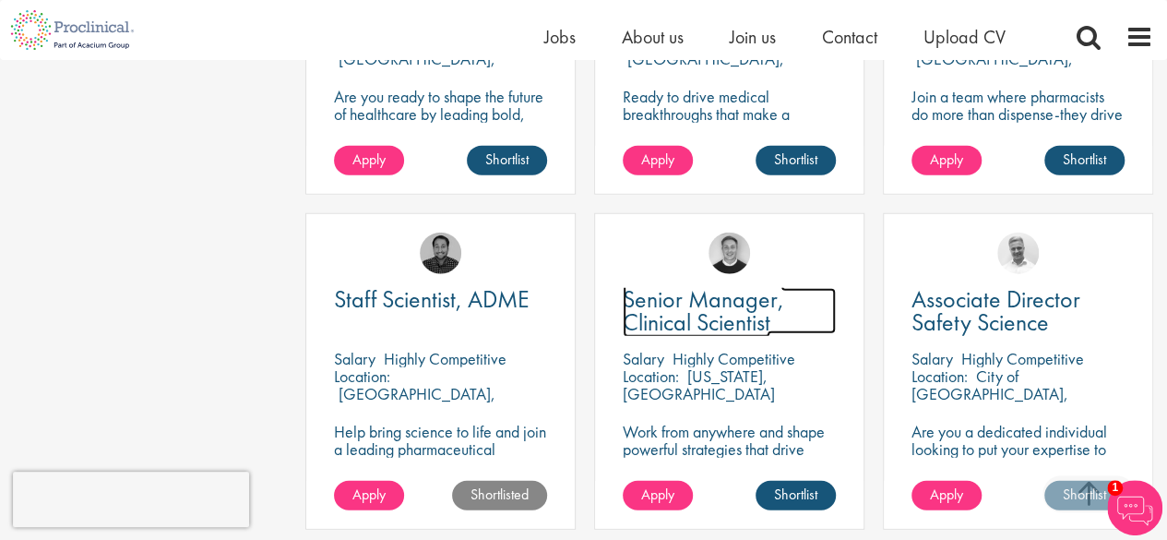
scroll to position [2356, 0]
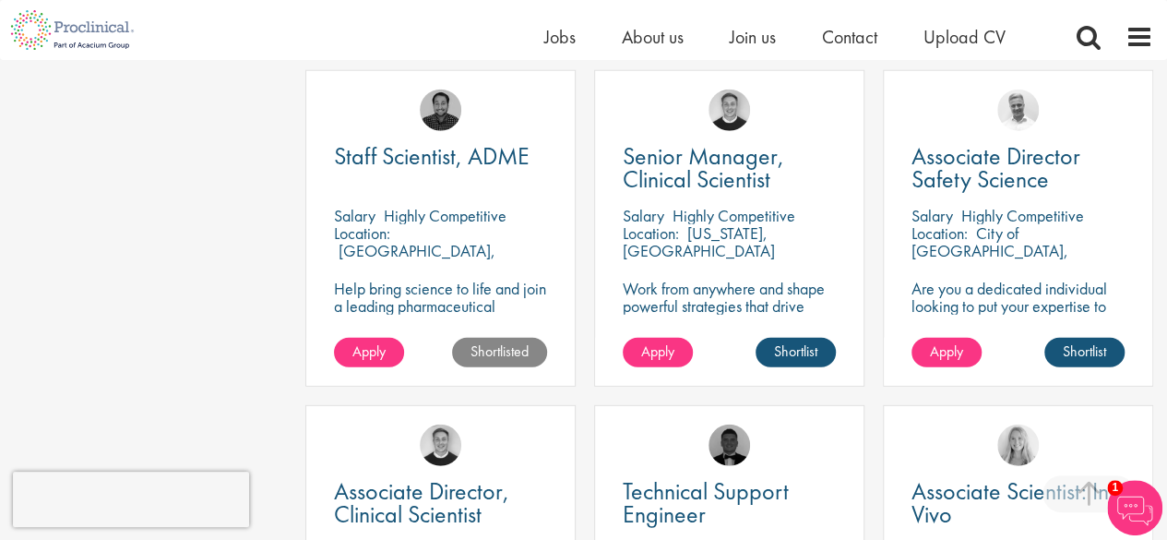
drag, startPoint x: 0, startPoint y: 0, endPoint x: 97, endPoint y: 202, distance: 224.1
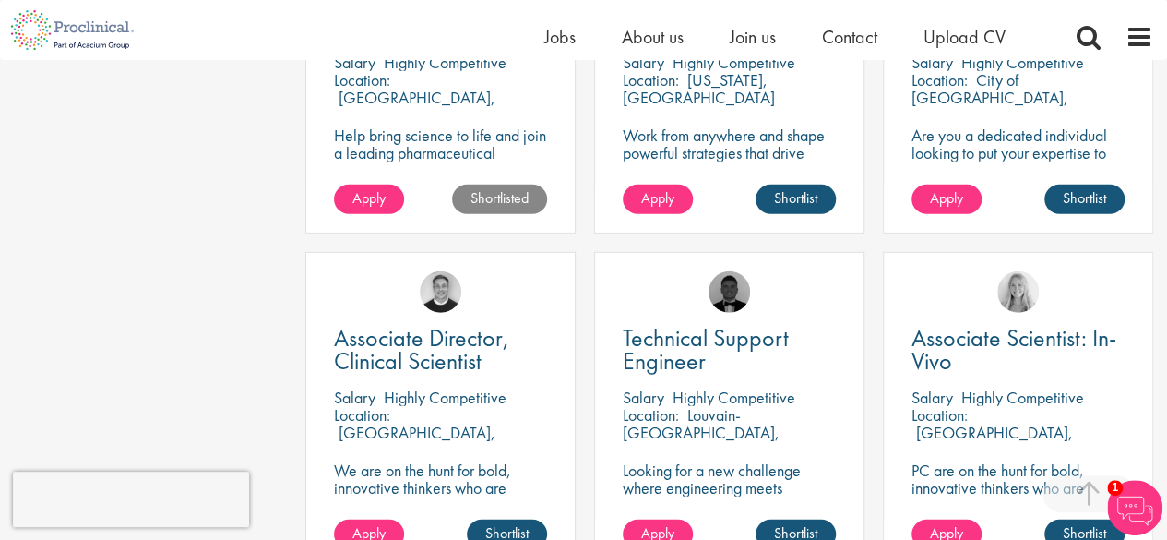
scroll to position [2512, 0]
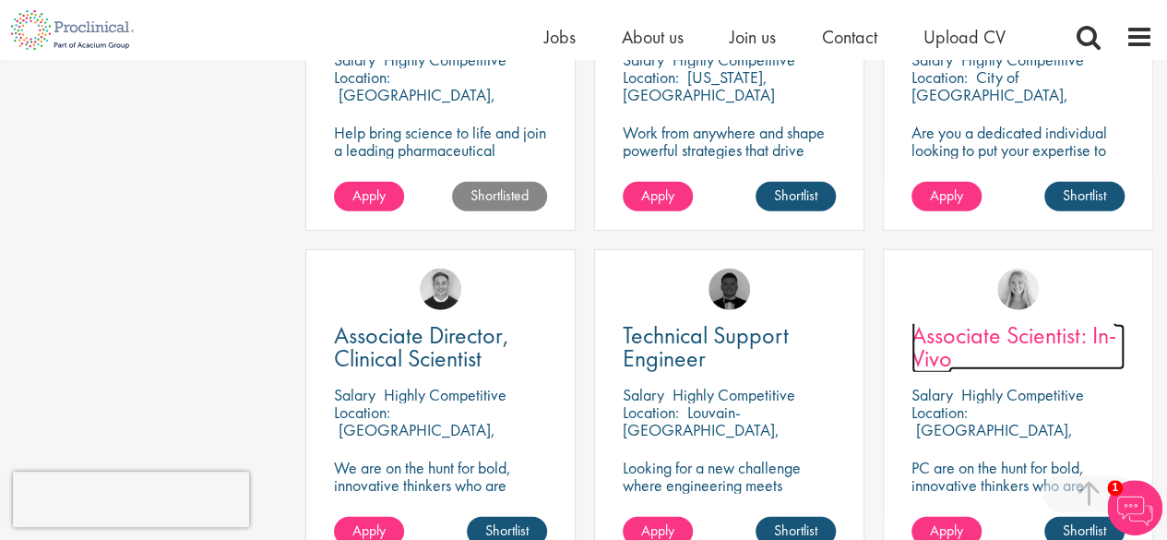
click at [1065, 344] on span "Associate Scientist: In-Vivo" at bounding box center [1014, 346] width 205 height 54
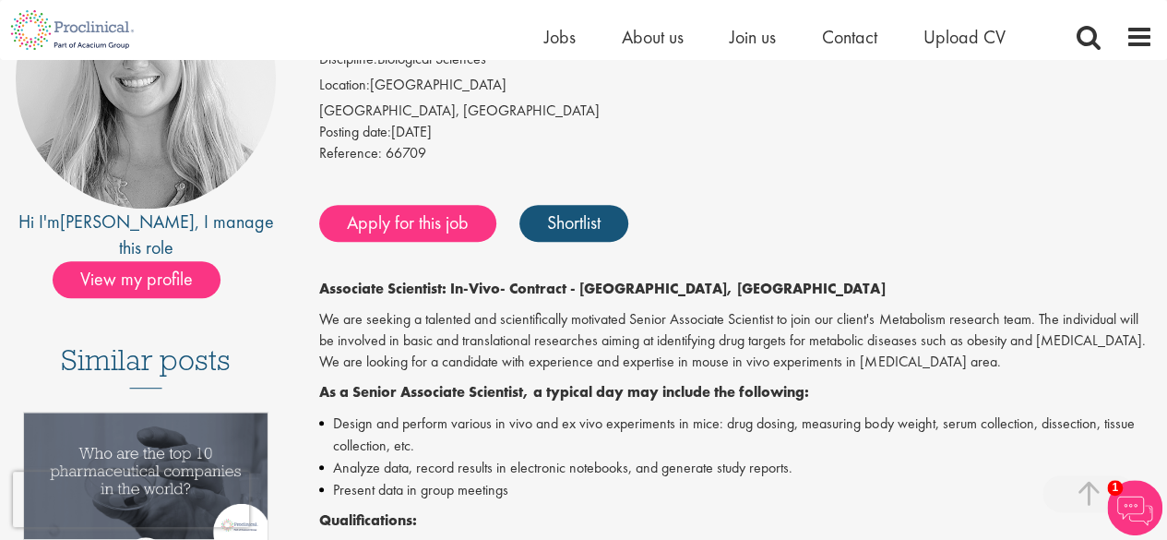
scroll to position [249, 0]
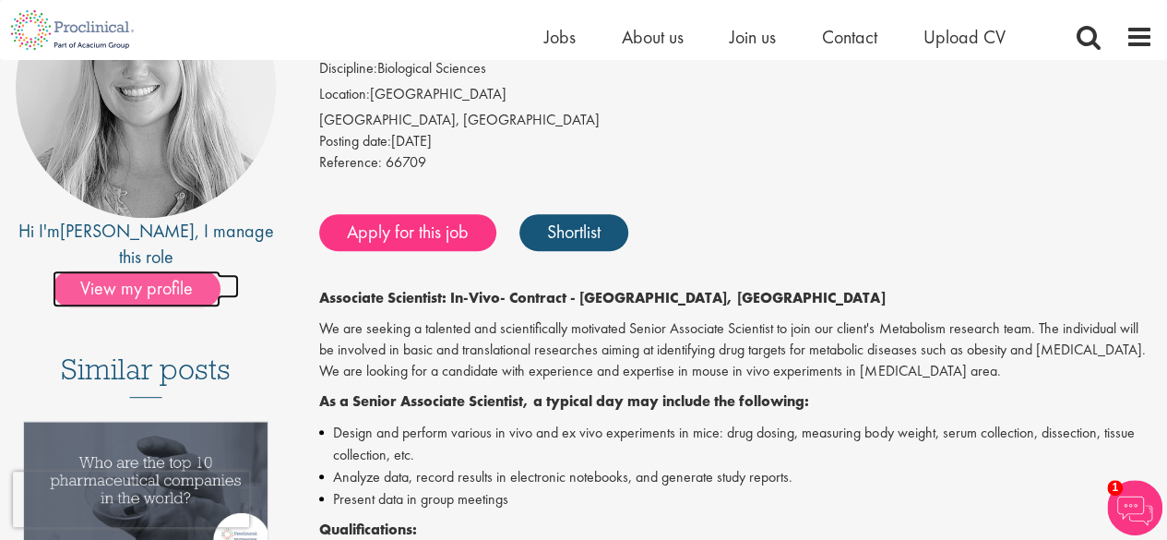
click at [165, 270] on span "View my profile" at bounding box center [137, 288] width 168 height 37
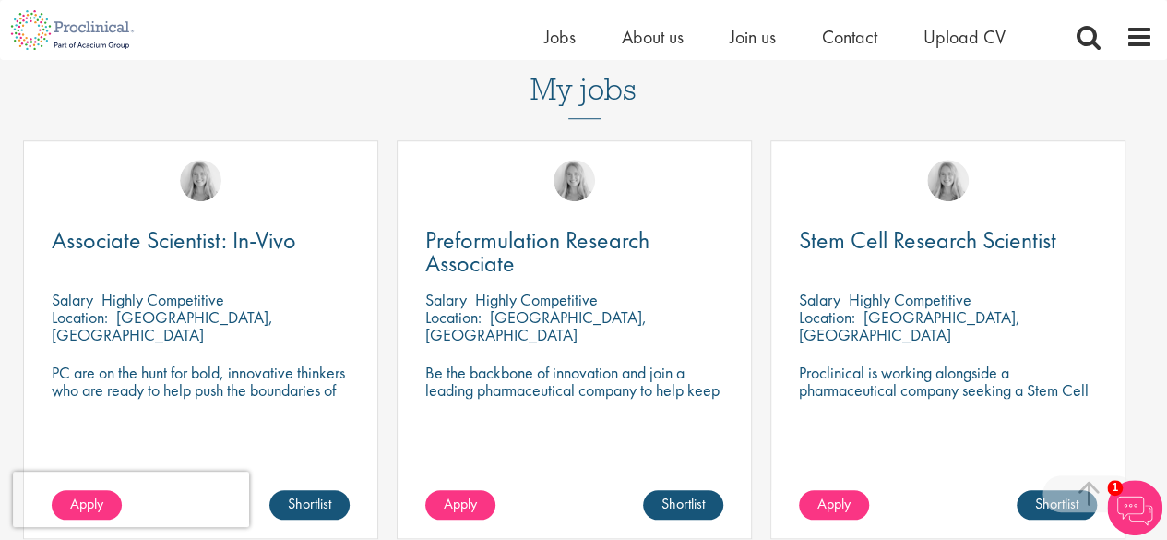
scroll to position [700, 0]
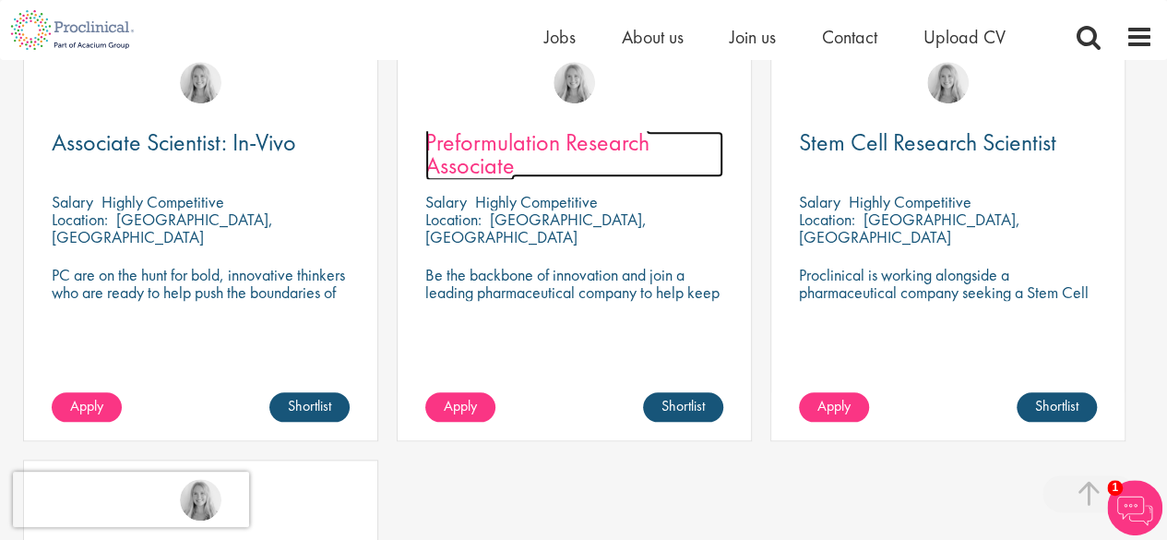
click at [550, 149] on span "Preformulation Research Associate" at bounding box center [537, 153] width 224 height 54
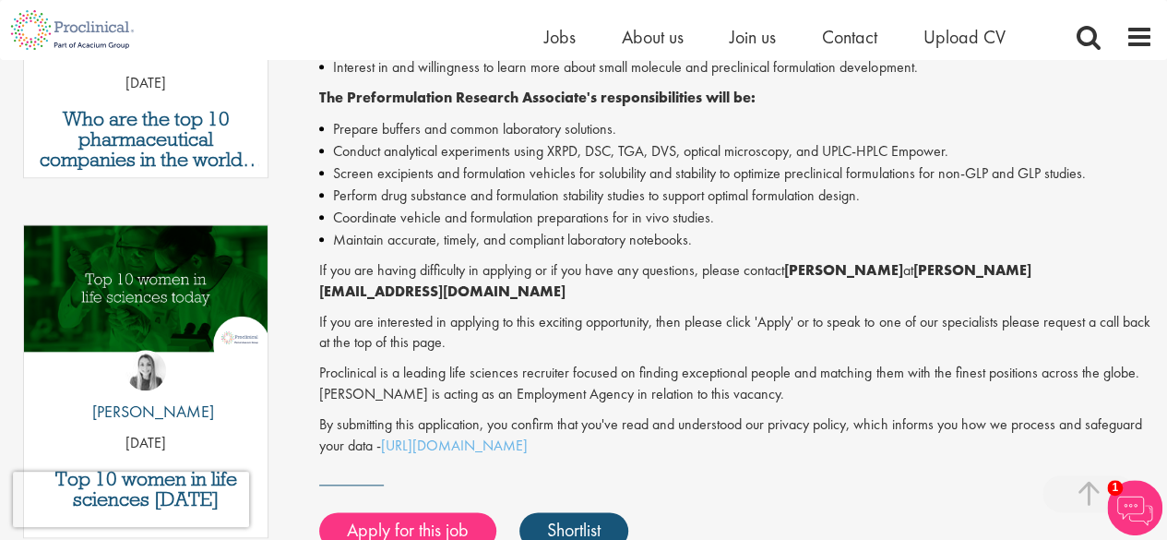
scroll to position [807, 0]
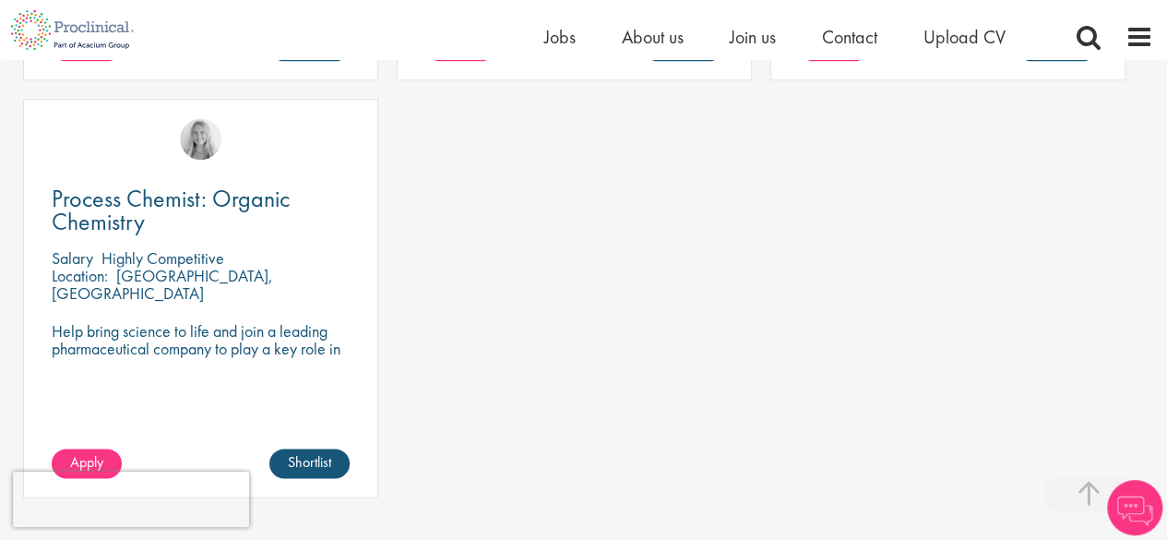
scroll to position [1062, 0]
